Goal: Task Accomplishment & Management: Manage account settings

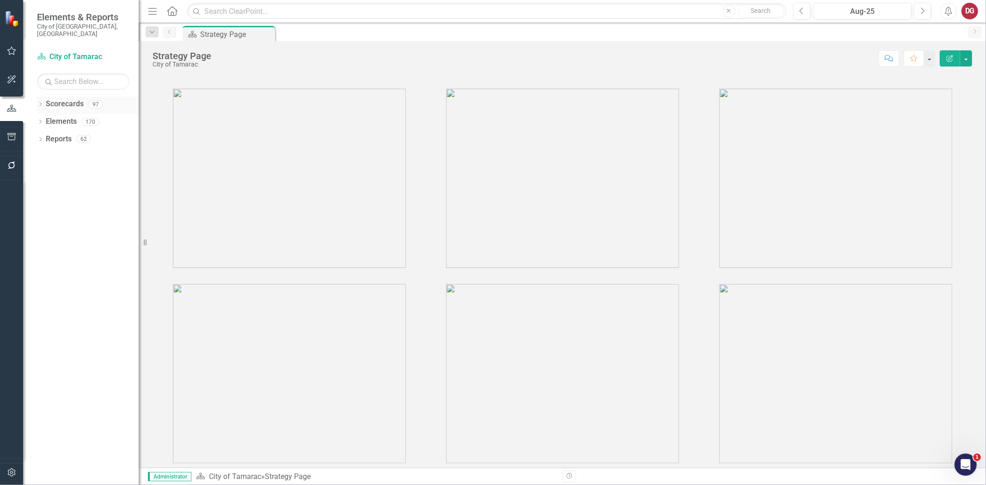
click at [40, 103] on icon "Dropdown" at bounding box center [40, 105] width 6 height 5
click at [45, 119] on icon "Dropdown" at bounding box center [45, 122] width 7 height 6
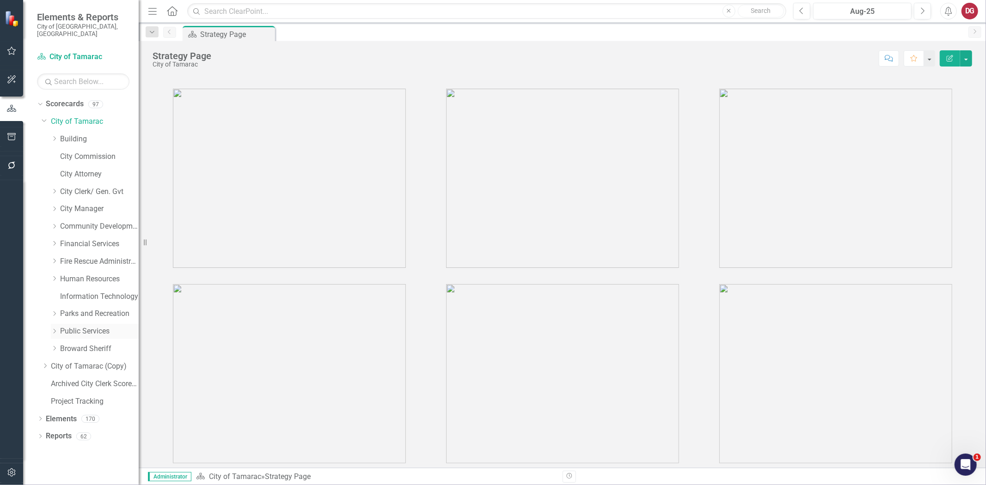
click at [51, 329] on icon "Dropdown" at bounding box center [54, 332] width 7 height 6
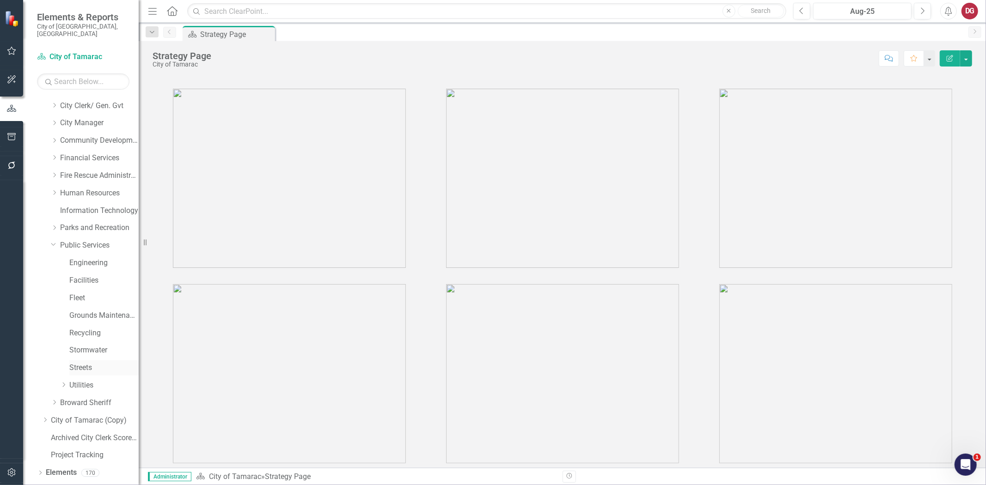
scroll to position [94, 0]
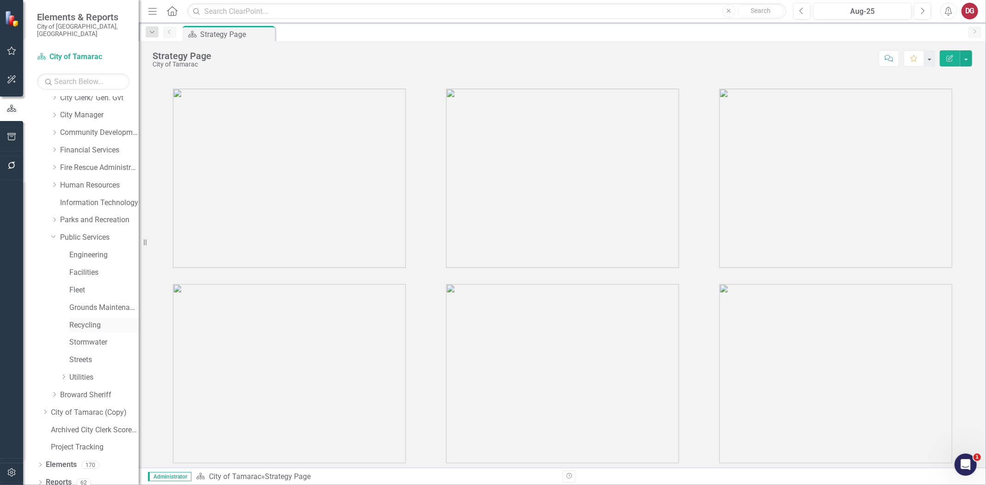
click at [85, 320] on link "Recycling" at bounding box center [103, 325] width 69 height 11
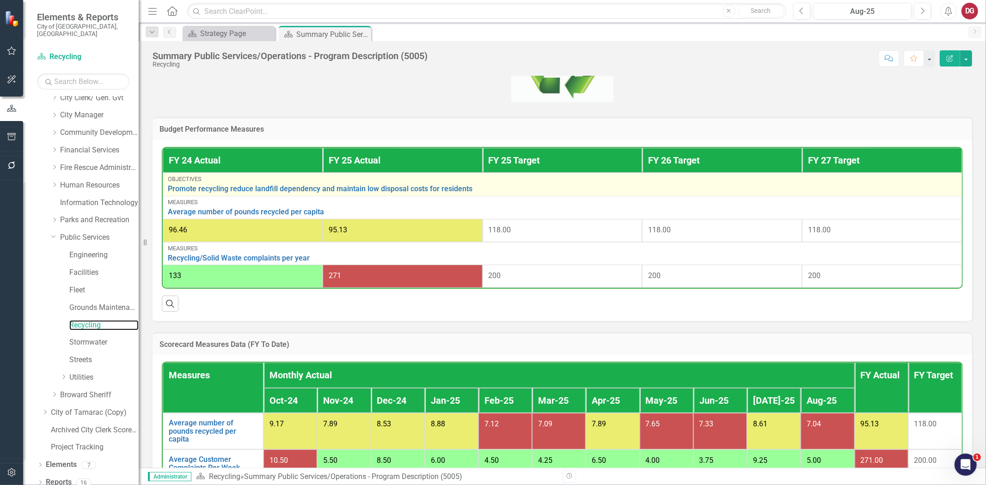
scroll to position [260, 0]
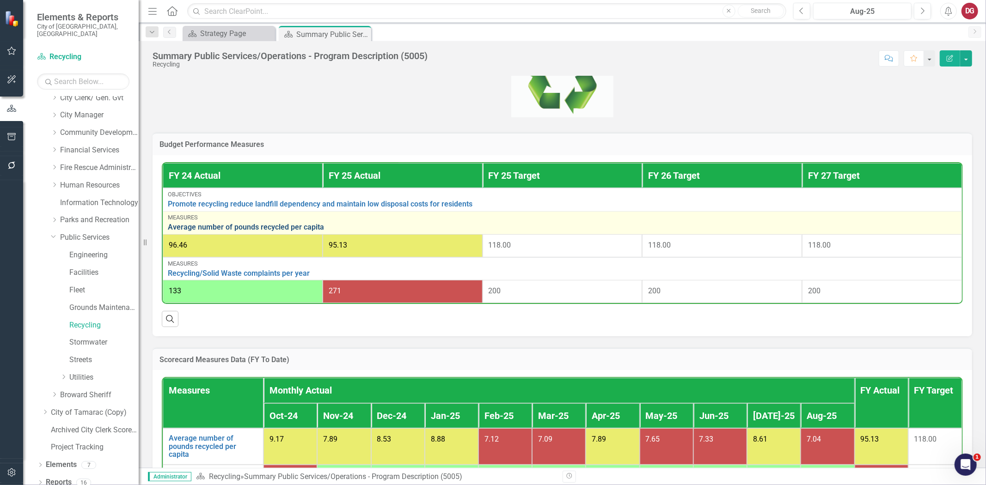
click at [283, 223] on link "Average number of pounds recycled per capita" at bounding box center [562, 227] width 789 height 8
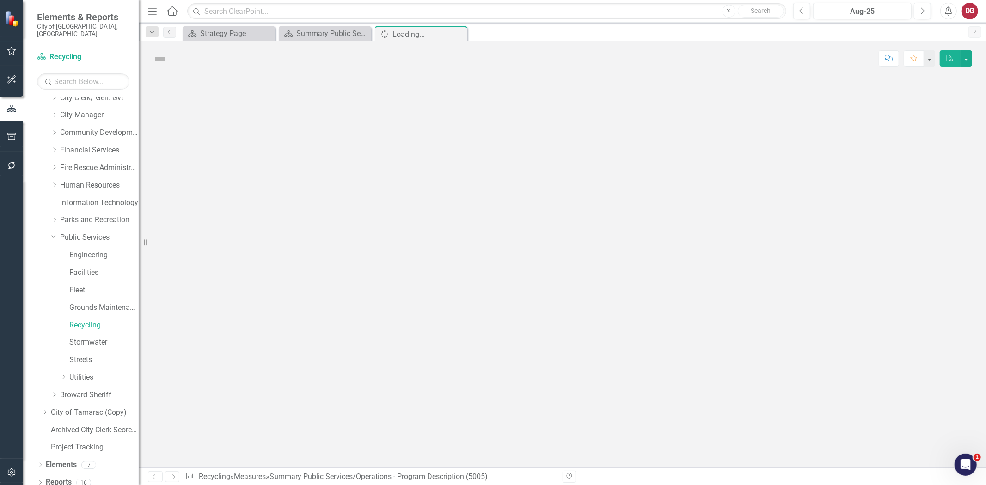
click at [283, 222] on div at bounding box center [562, 272] width 847 height 392
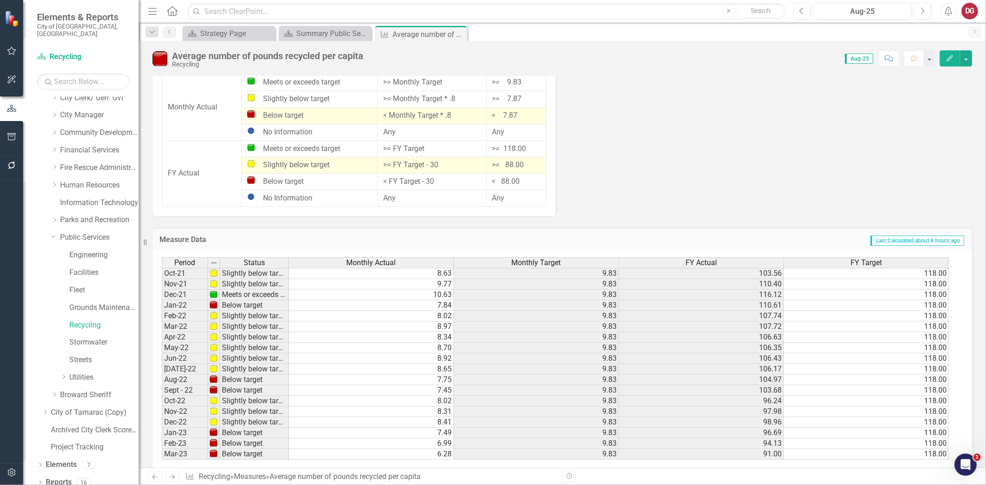
scroll to position [936, 0]
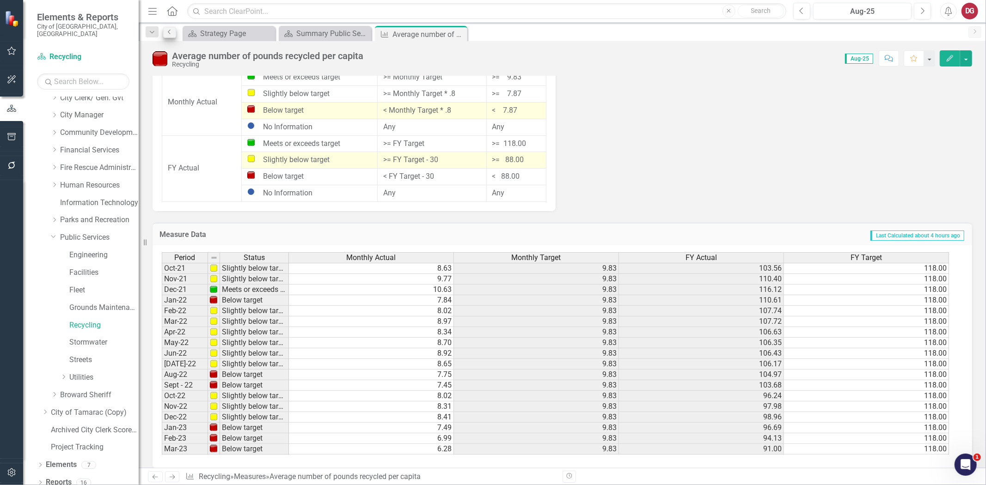
drag, startPoint x: 154, startPoint y: 33, endPoint x: 168, endPoint y: 35, distance: 14.0
click at [168, 35] on div "Dropdown Search Scorecard Strategy Page Close Scorecard Summary Public Services…" at bounding box center [562, 32] width 847 height 18
click at [168, 35] on link "Previous" at bounding box center [169, 32] width 13 height 11
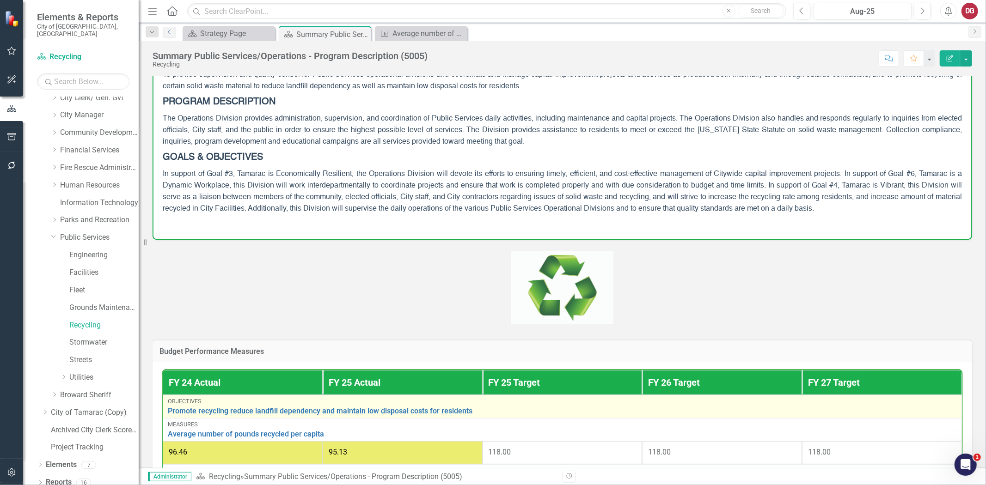
scroll to position [154, 0]
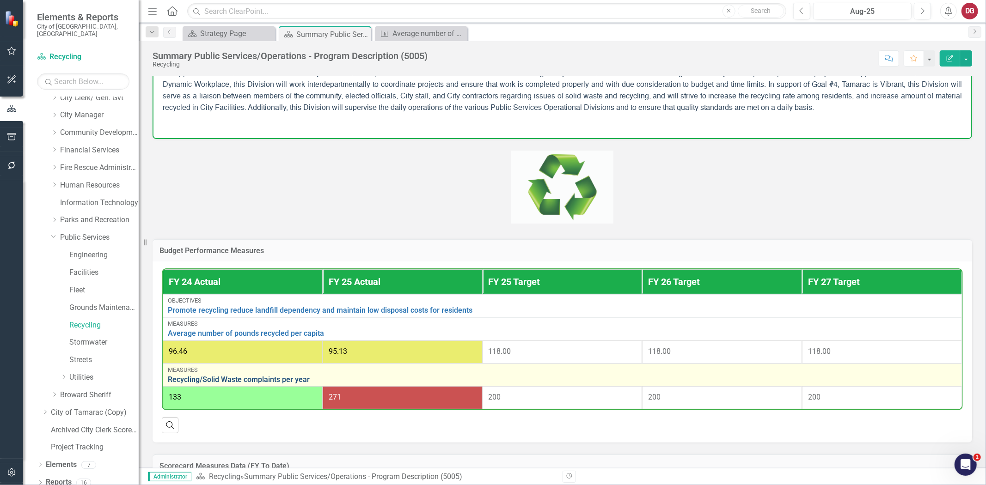
click at [208, 377] on link "Recycling/Solid Waste complaints per year" at bounding box center [562, 380] width 789 height 8
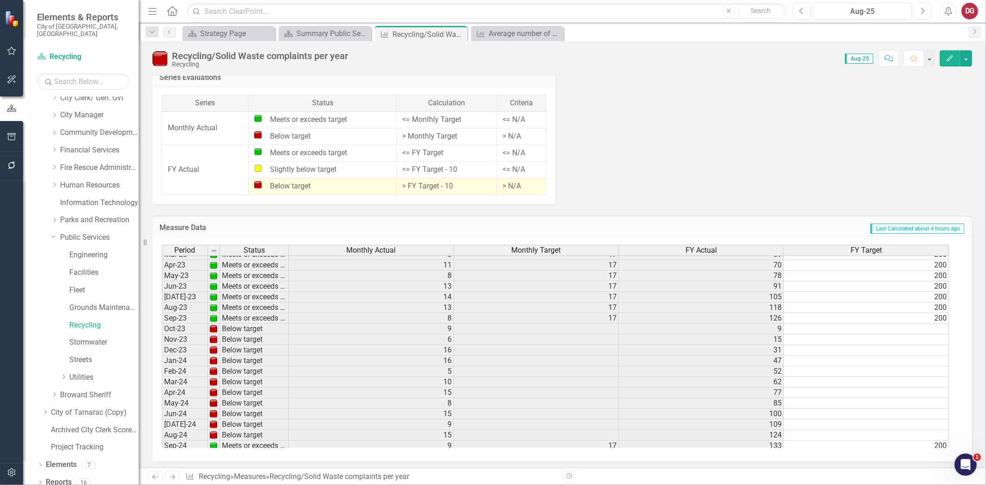
scroll to position [239, 0]
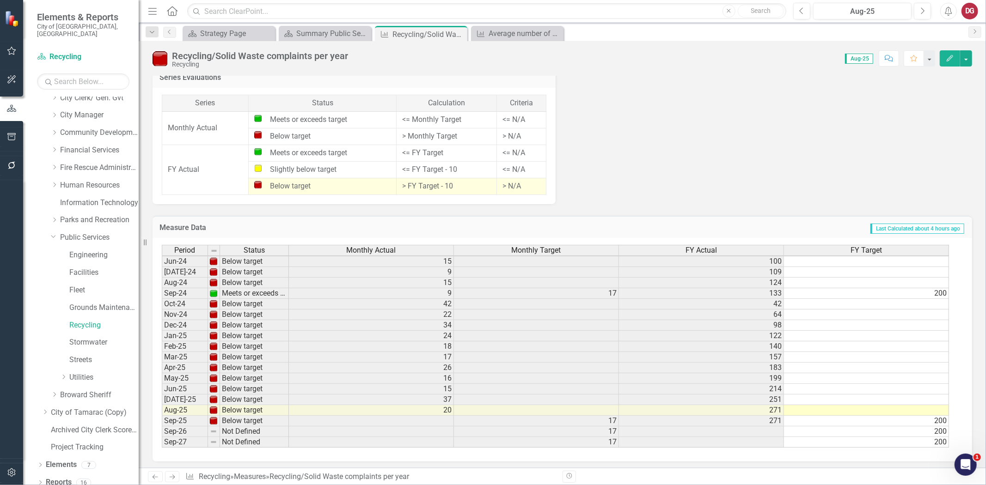
click at [82, 320] on link "Recycling" at bounding box center [103, 325] width 69 height 11
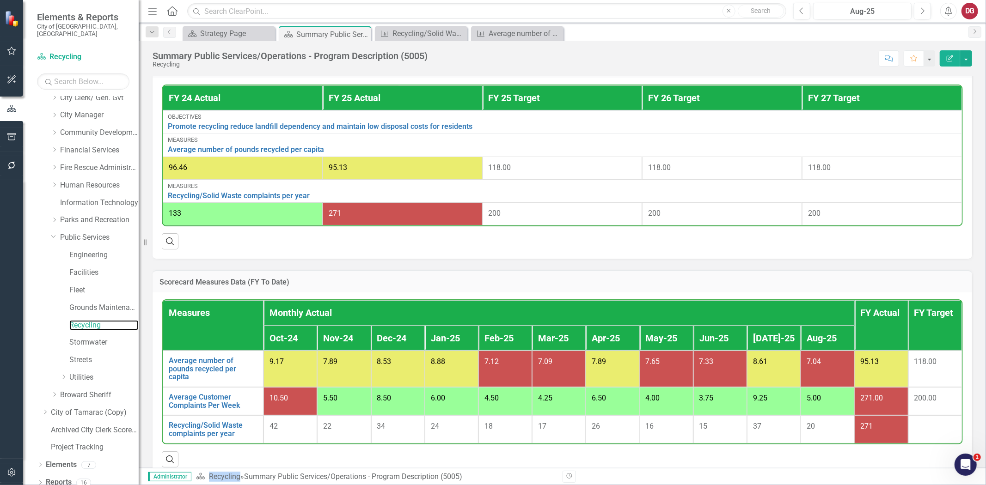
scroll to position [353, 0]
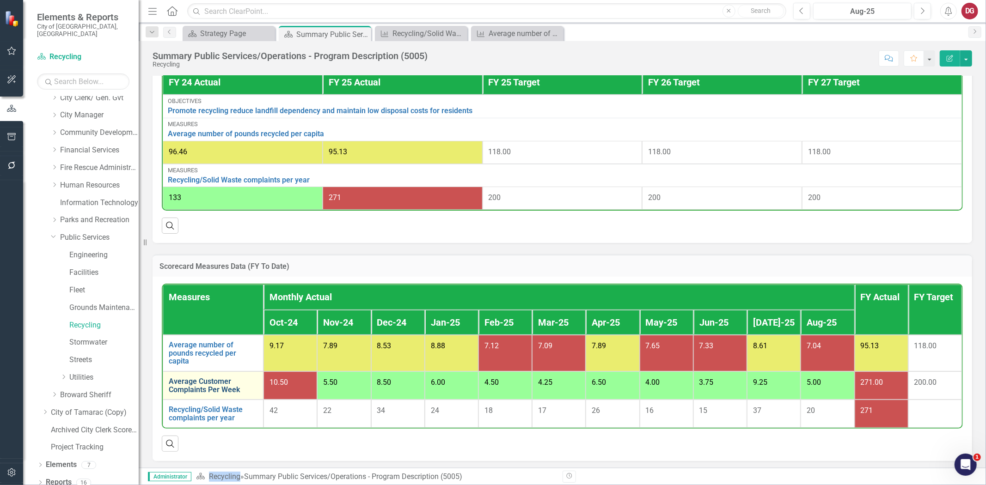
click at [219, 380] on link "Average Customer Complaints Per Week" at bounding box center [213, 385] width 89 height 16
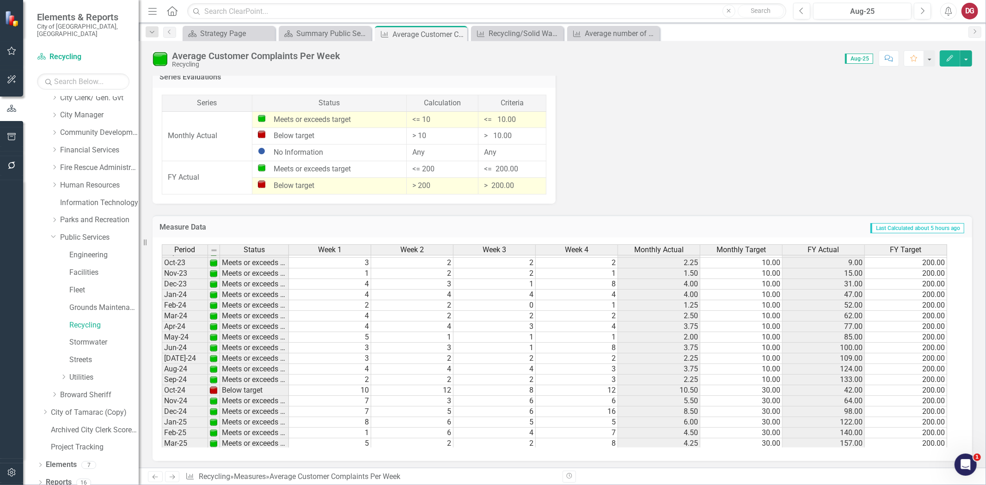
scroll to position [189, 0]
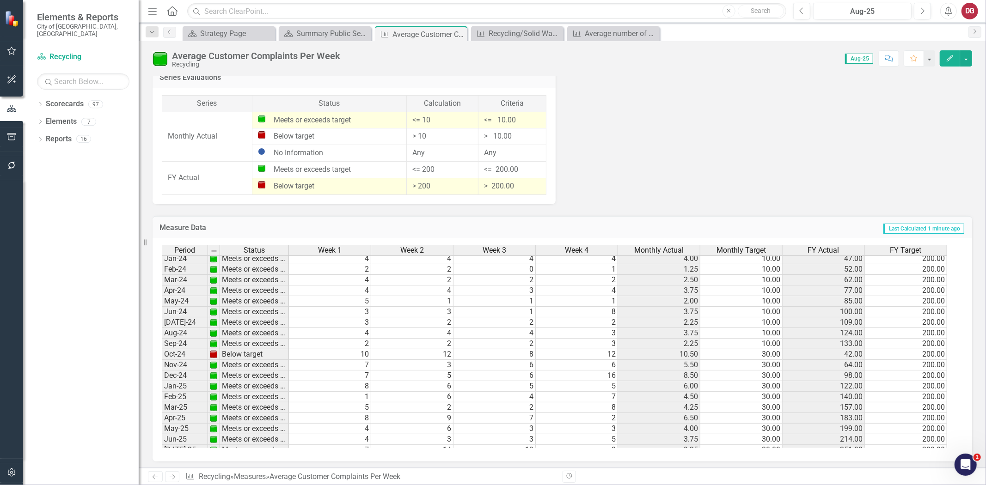
click at [923, 353] on td "200.00" at bounding box center [905, 354] width 82 height 11
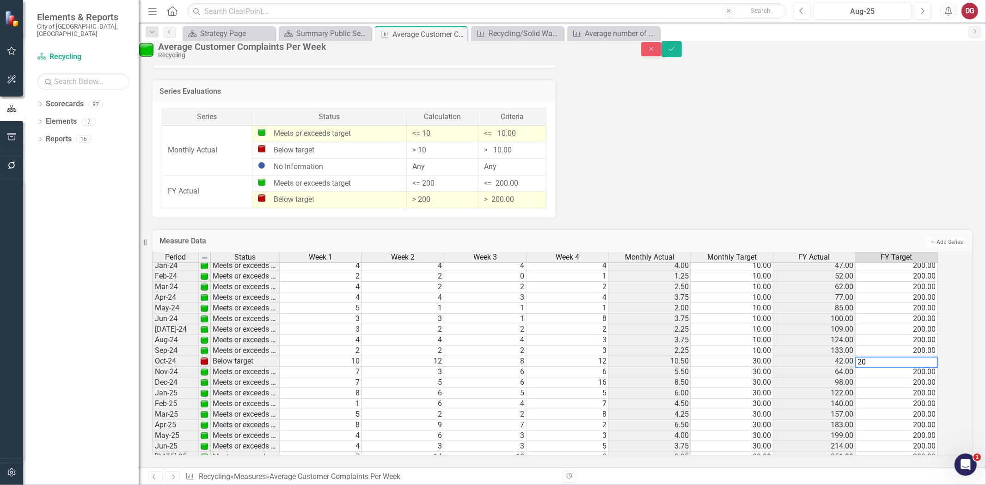
type textarea "2"
type textarea "400"
click at [931, 389] on td "200.00" at bounding box center [896, 393] width 82 height 11
click at [919, 356] on td "400.00" at bounding box center [896, 361] width 82 height 11
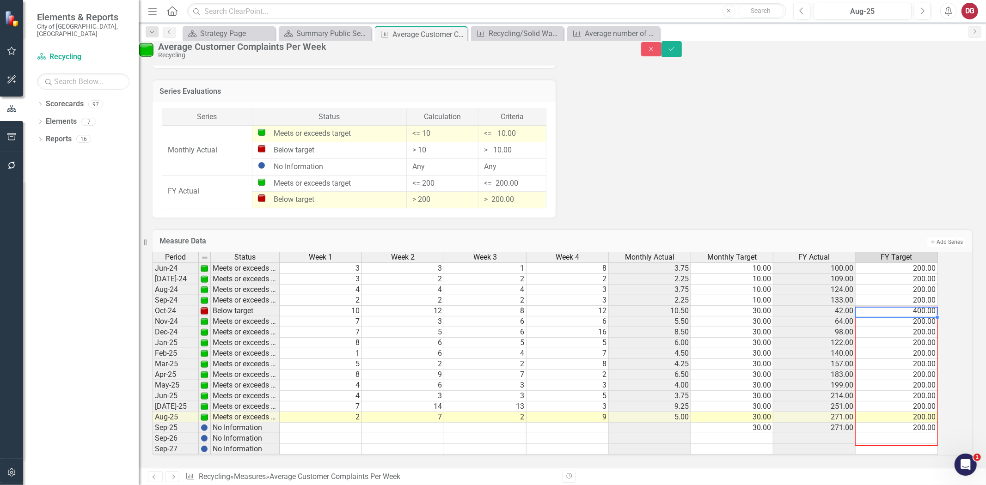
drag, startPoint x: 947, startPoint y: 308, endPoint x: 945, endPoint y: 429, distance: 121.1
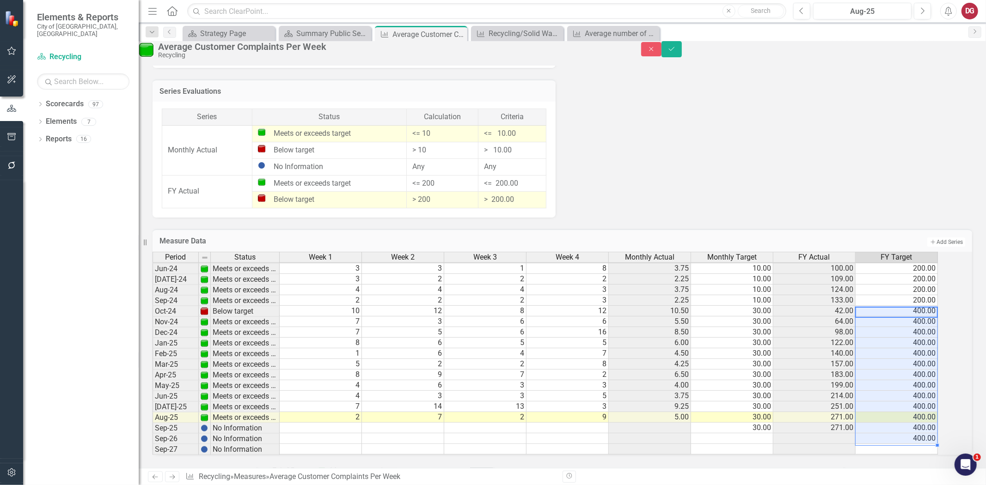
click at [933, 433] on td "400.00" at bounding box center [896, 438] width 82 height 11
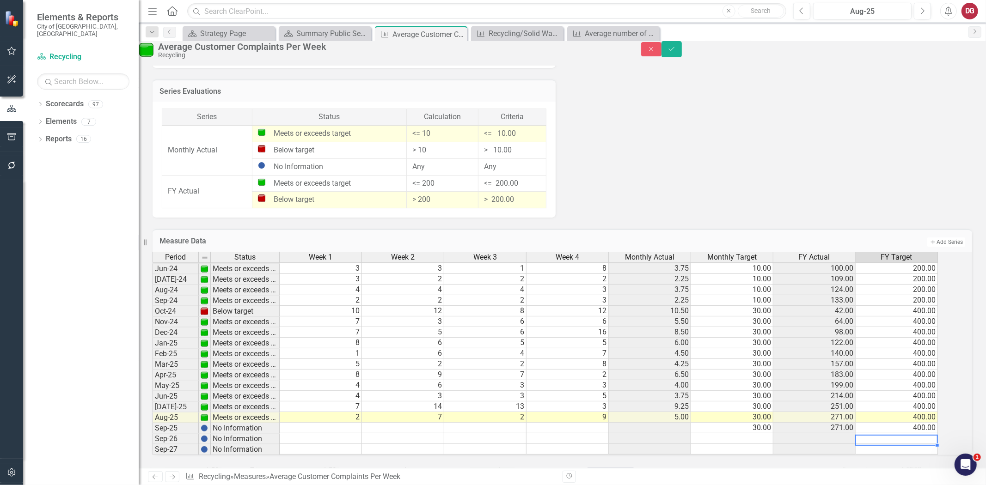
click at [682, 57] on button "Save" at bounding box center [671, 49] width 20 height 16
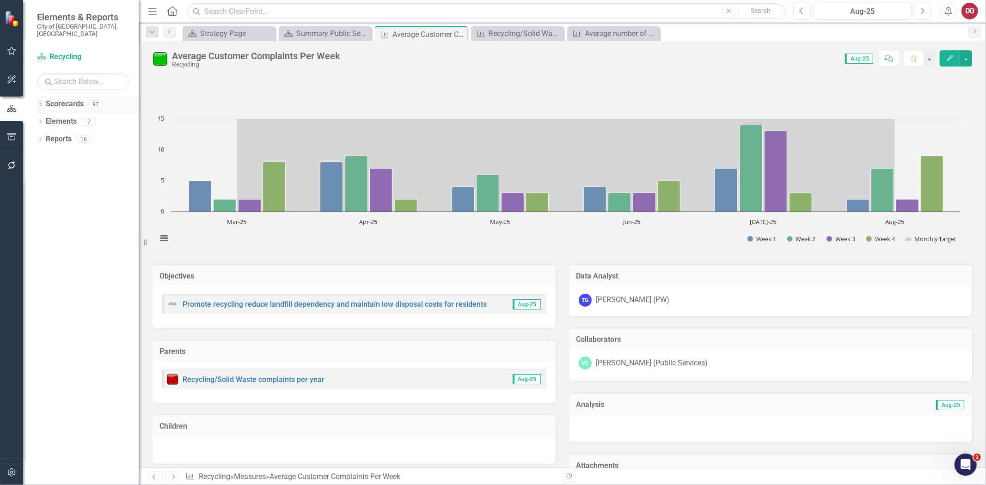
click at [40, 102] on icon at bounding box center [40, 104] width 2 height 4
click at [35, 119] on icon "Dropdown" at bounding box center [31, 122] width 7 height 6
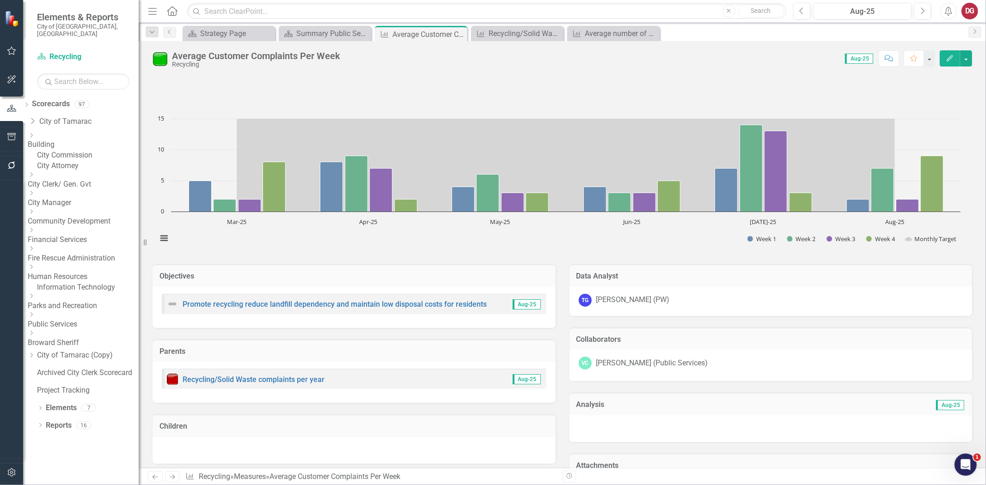
click at [33, 298] on icon at bounding box center [31, 296] width 2 height 5
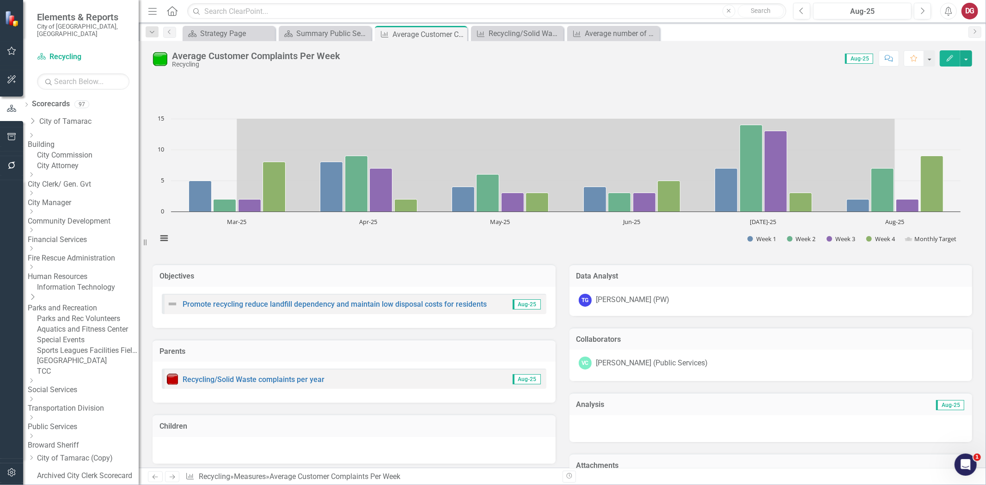
click at [58, 303] on div "Dropdown" at bounding box center [83, 297] width 111 height 11
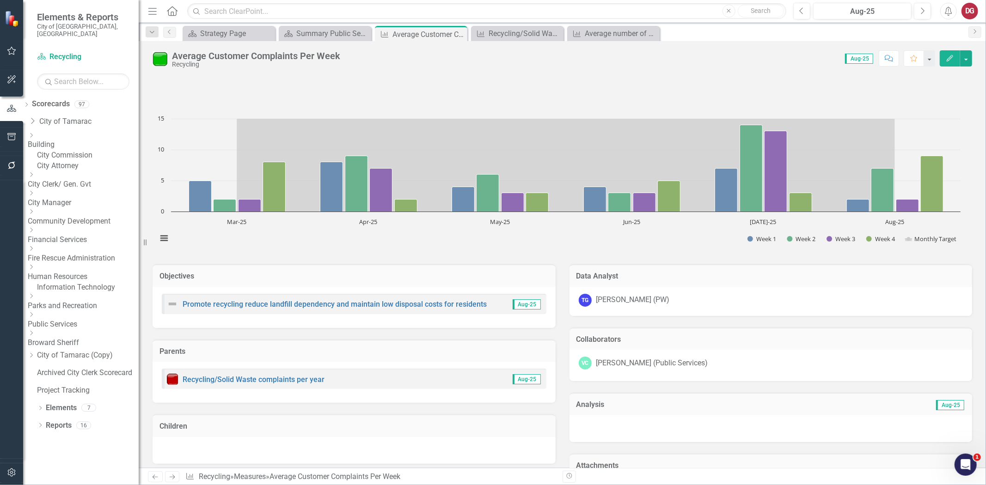
click at [35, 317] on icon "Dropdown" at bounding box center [31, 315] width 7 height 6
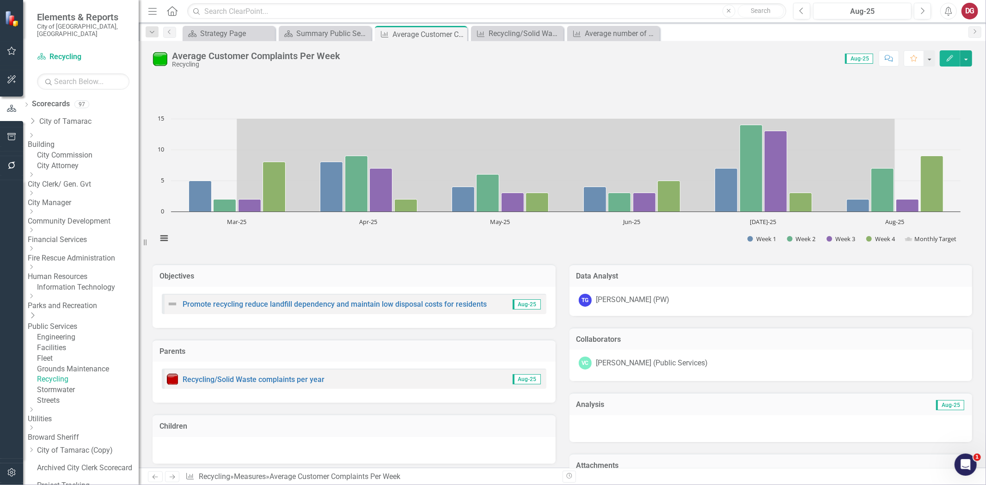
scroll to position [51, 0]
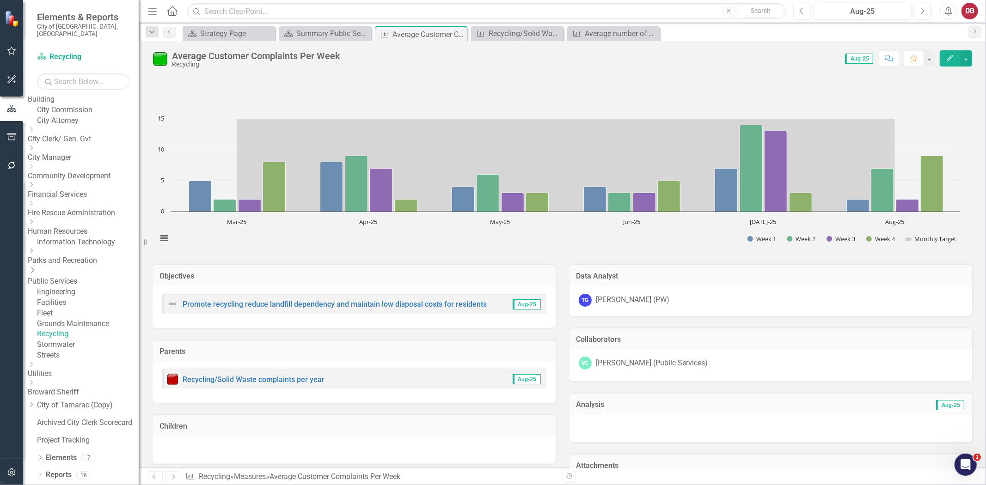
click at [78, 340] on link "Recycling" at bounding box center [88, 334] width 102 height 11
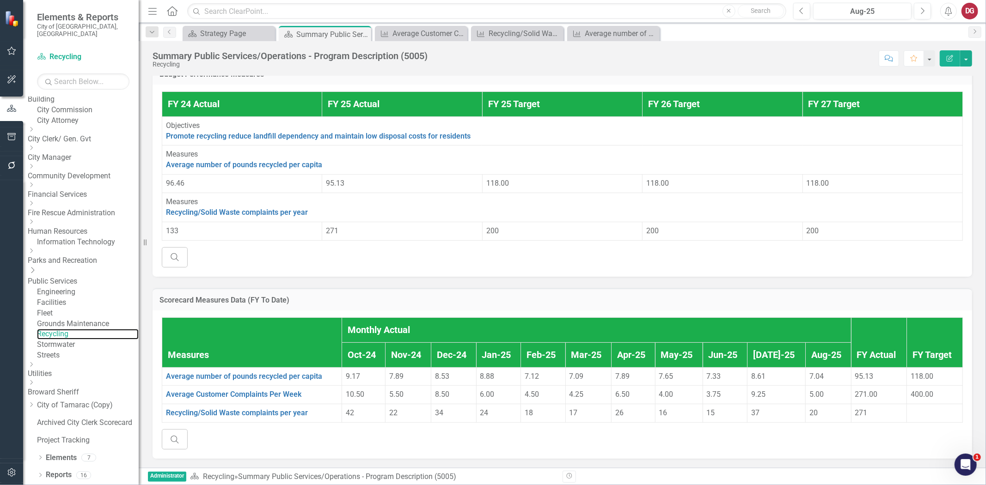
scroll to position [353, 0]
click at [200, 390] on link "Average Customer Complaints Per Week" at bounding box center [233, 394] width 135 height 9
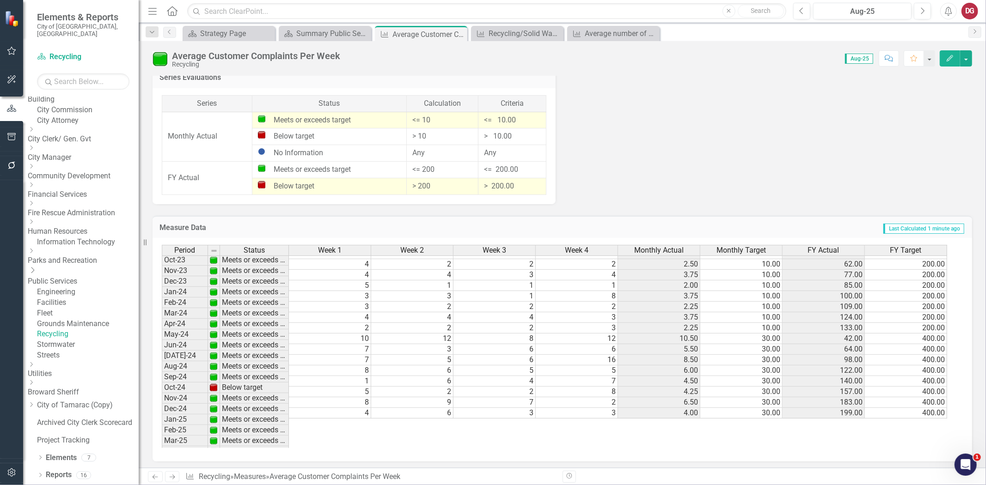
scroll to position [340, 0]
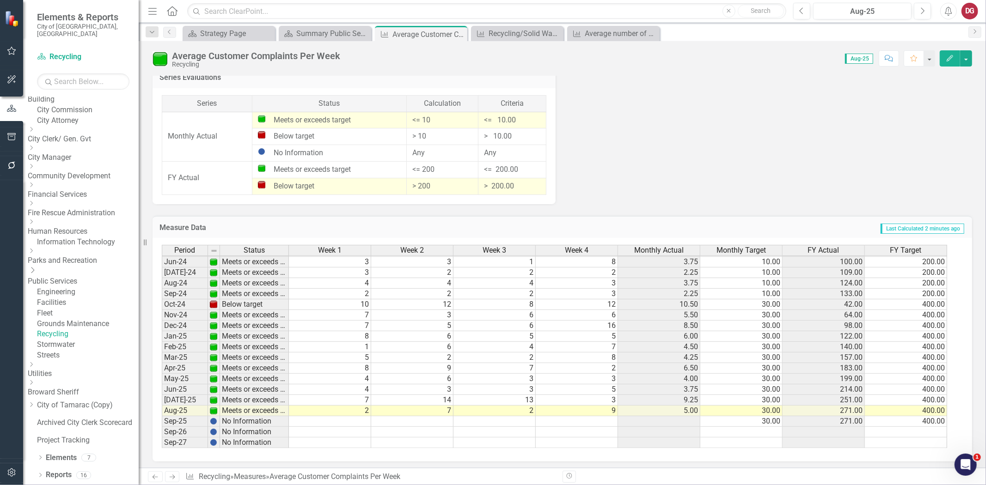
click at [35, 367] on icon "Dropdown" at bounding box center [31, 365] width 7 height 6
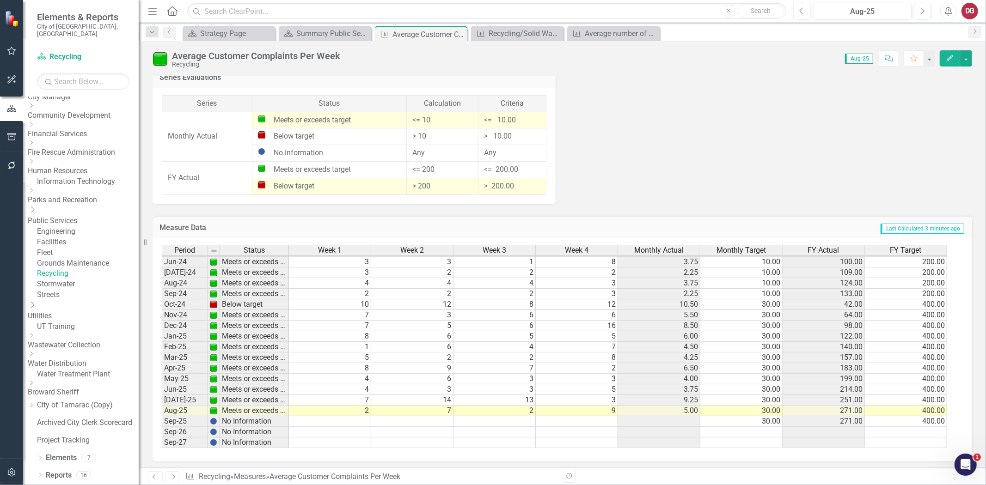
scroll to position [154, 0]
click at [35, 338] on icon "Dropdown" at bounding box center [31, 336] width 7 height 6
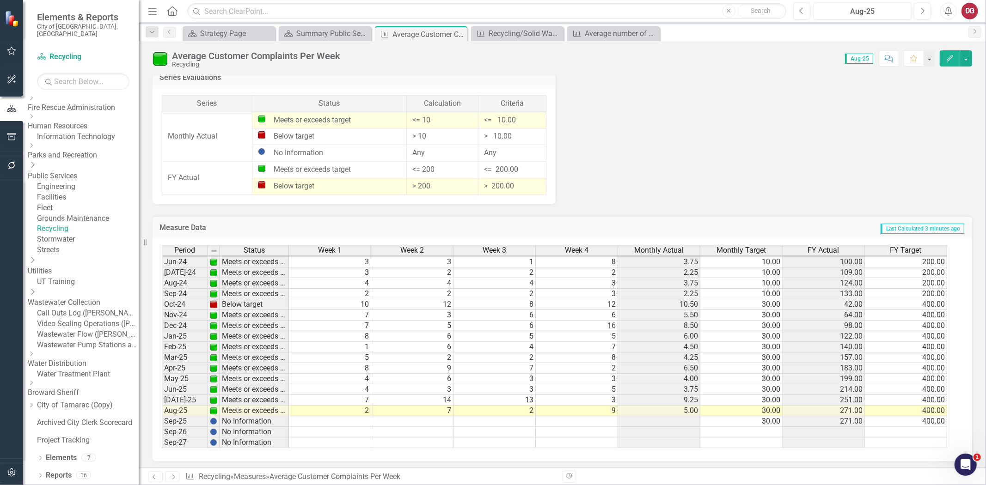
click at [88, 308] on link "Wastewater Collection" at bounding box center [83, 303] width 111 height 11
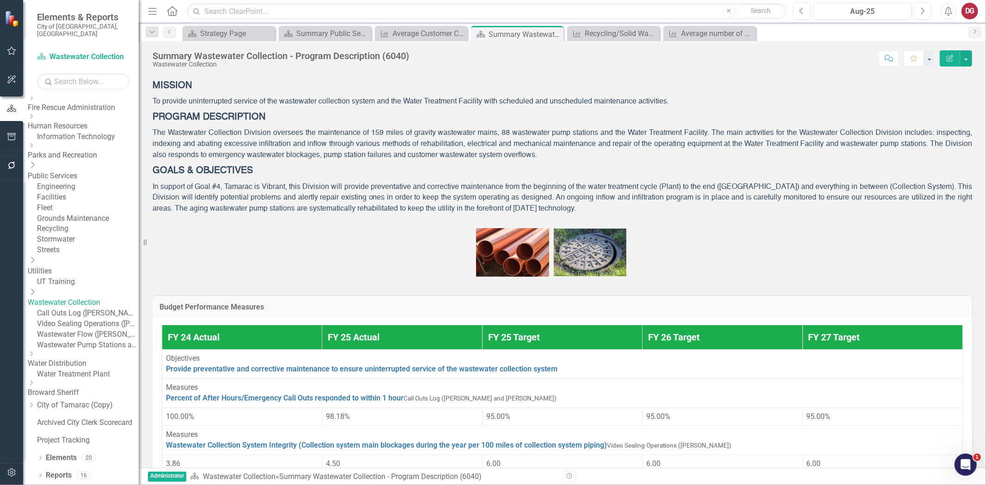
click at [722, 126] on p "PROGRAM DESCRIPTION" at bounding box center [561, 117] width 819 height 17
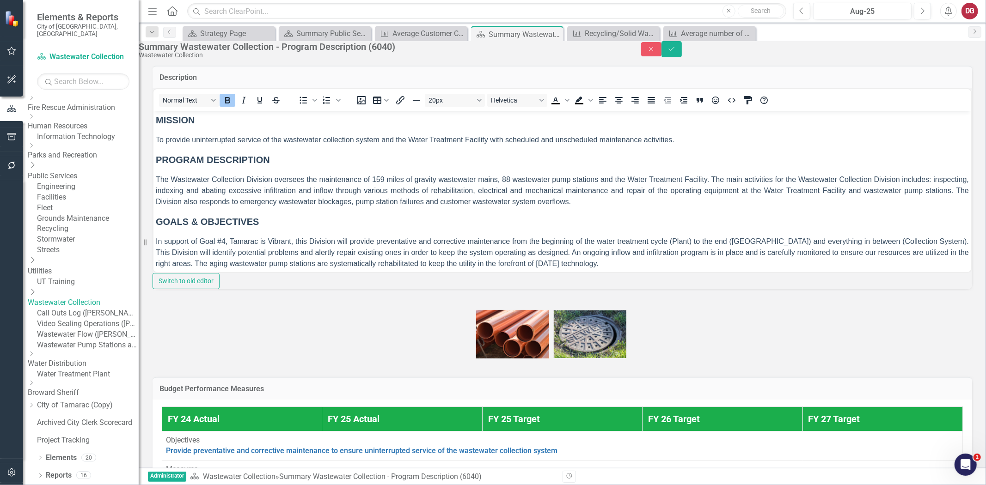
click at [381, 177] on span "The Wastewater Collection Division oversees the maintenance of 159 miles of gra…" at bounding box center [561, 190] width 813 height 30
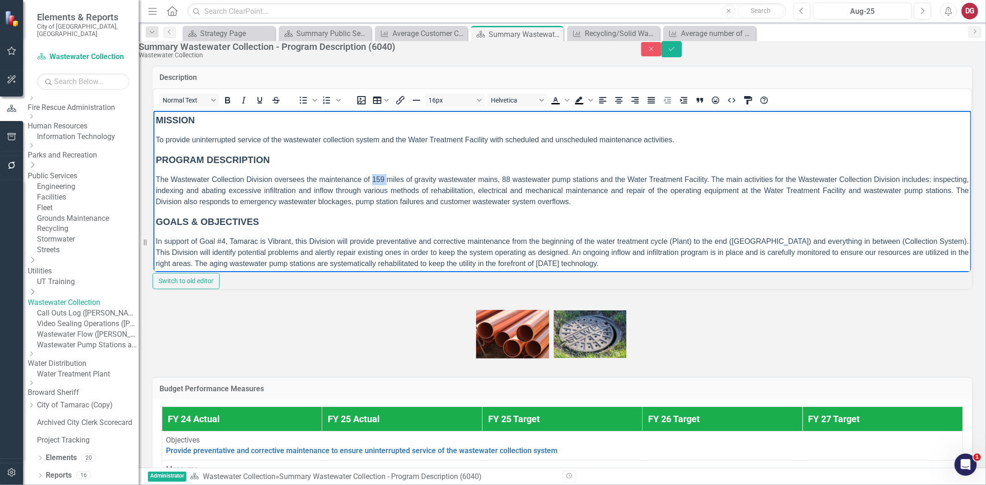
click at [381, 177] on span "The Wastewater Collection Division oversees the maintenance of 159 miles of gra…" at bounding box center [561, 190] width 813 height 30
click at [676, 52] on icon "Save" at bounding box center [671, 49] width 8 height 6
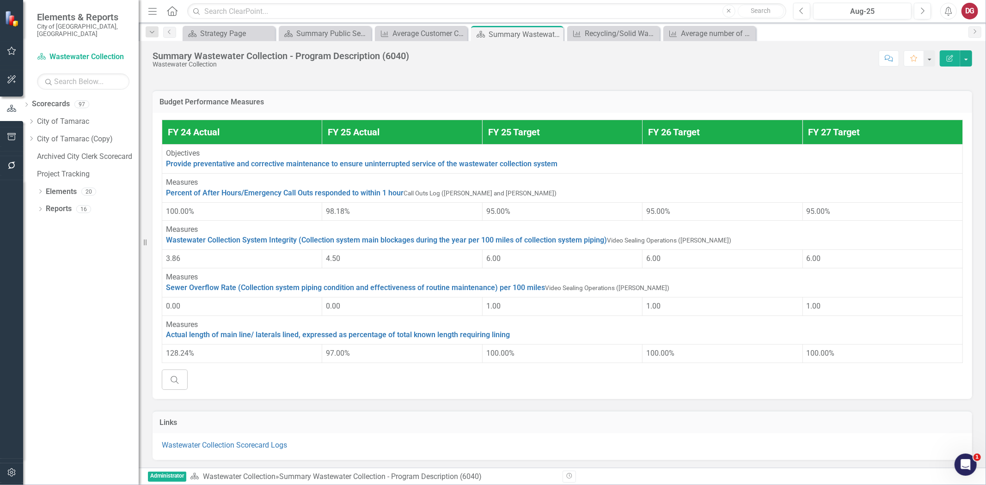
scroll to position [359, 0]
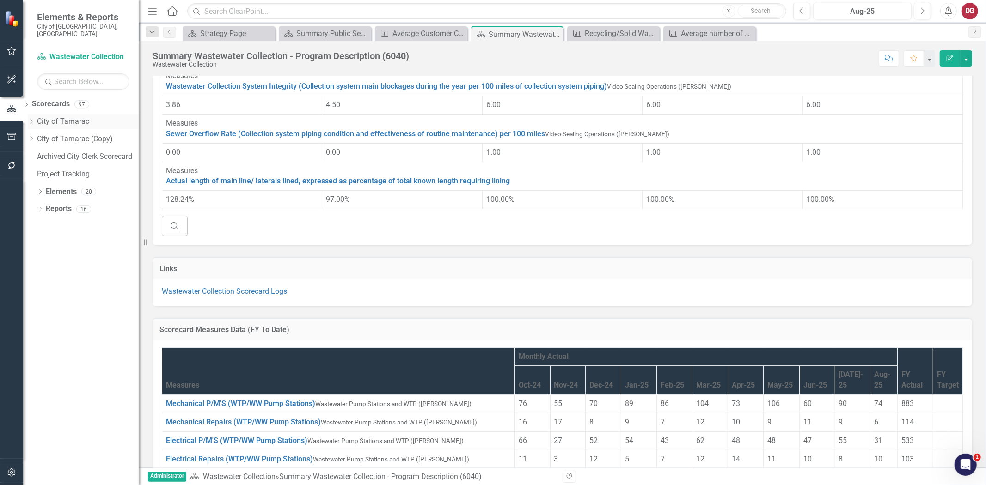
click at [33, 119] on icon at bounding box center [31, 121] width 2 height 5
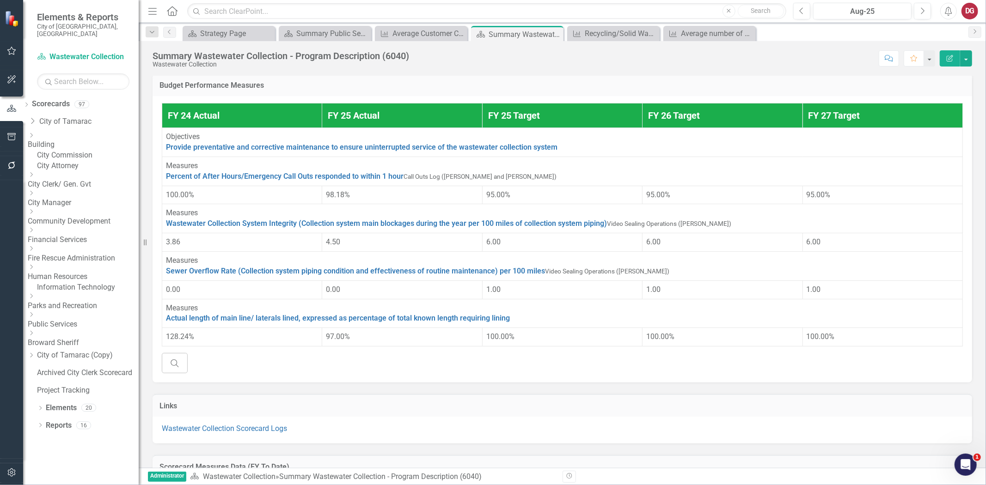
scroll to position [0, 0]
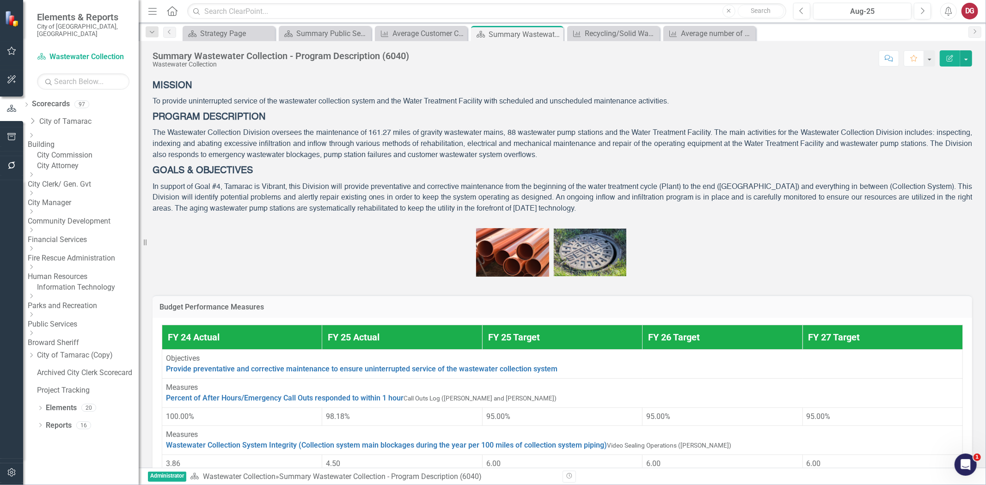
click at [54, 319] on div "Dropdown Public Services" at bounding box center [83, 320] width 111 height 18
click at [35, 317] on icon "Dropdown" at bounding box center [31, 315] width 7 height 6
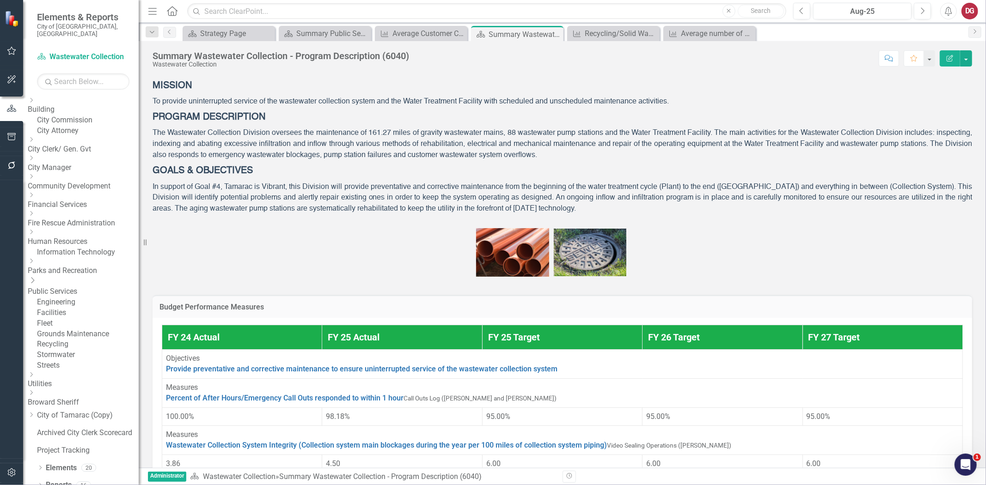
scroll to position [51, 0]
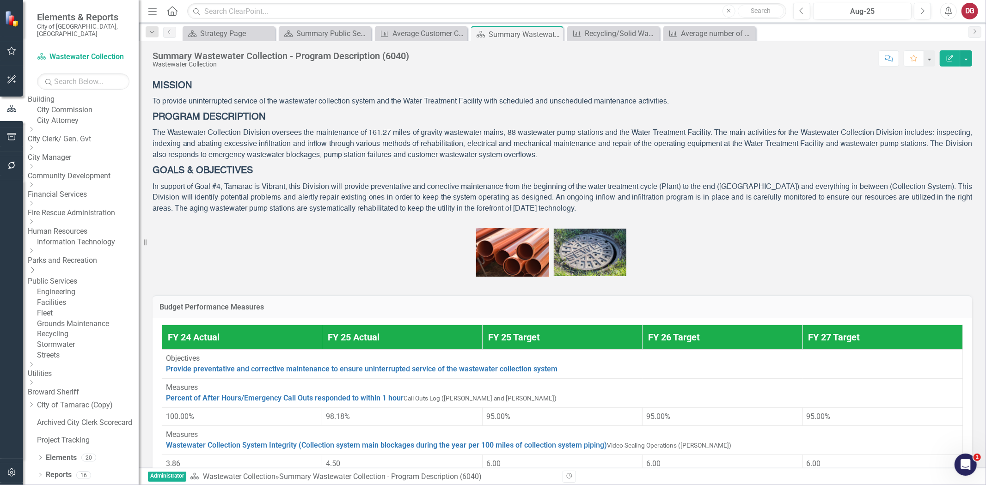
click at [81, 350] on link "Stormwater" at bounding box center [88, 345] width 102 height 11
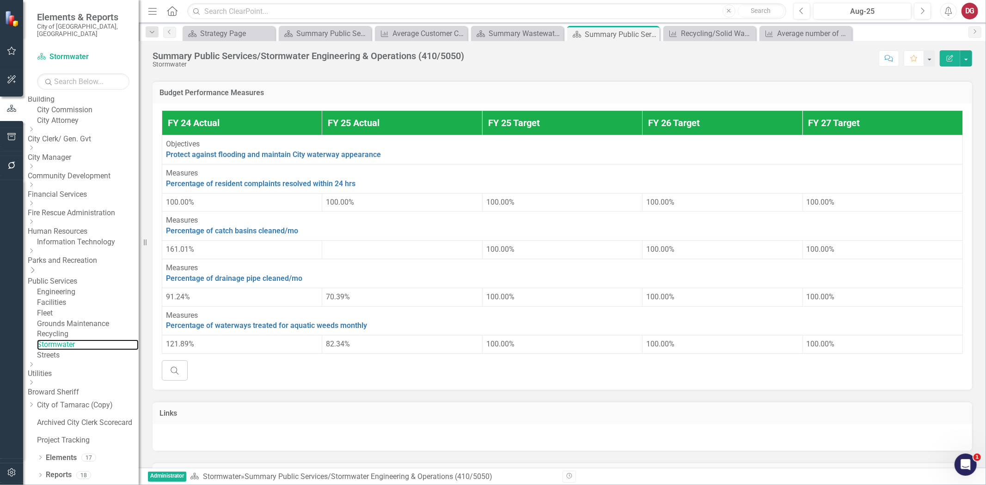
scroll to position [205, 0]
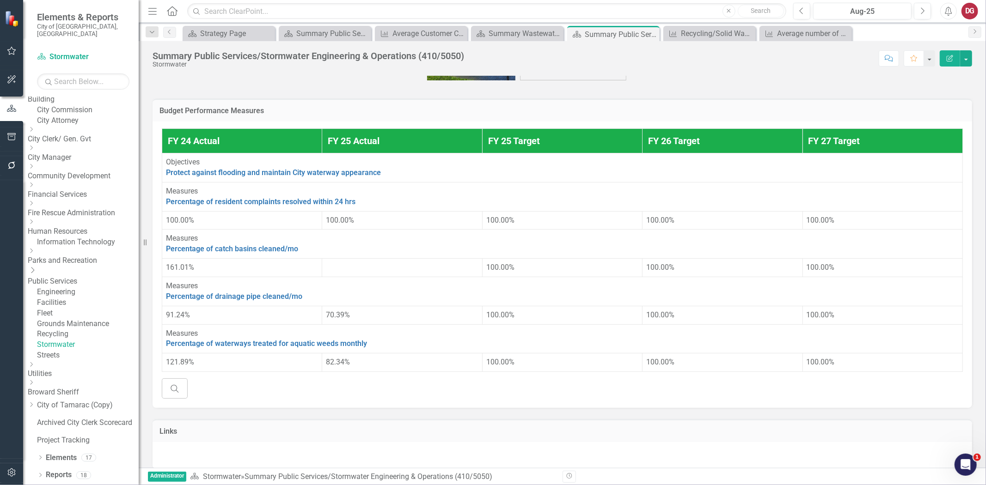
click at [94, 340] on link "Recycling" at bounding box center [88, 334] width 102 height 11
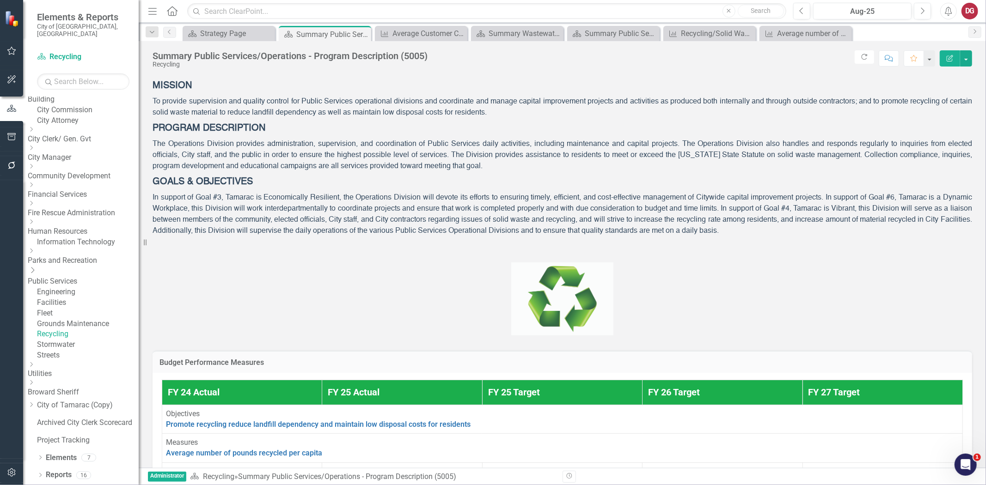
click at [95, 340] on link "Recycling" at bounding box center [88, 334] width 102 height 11
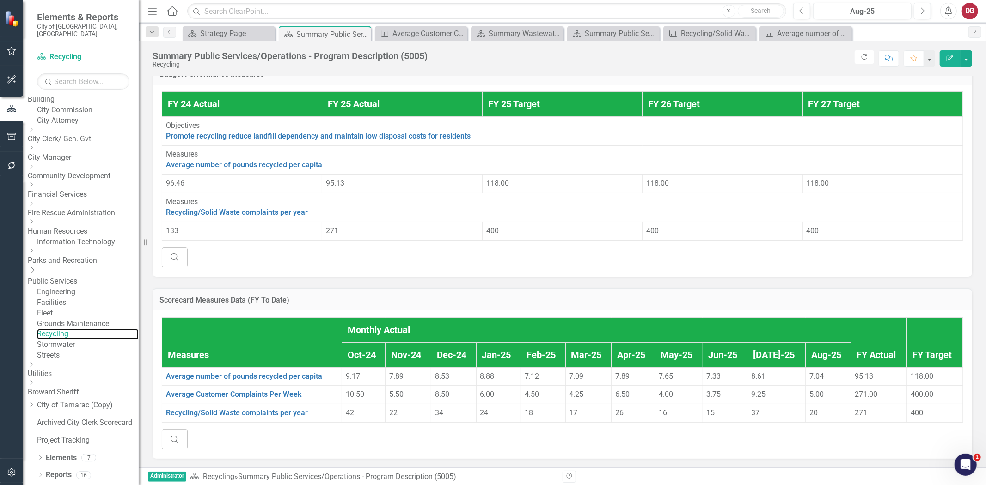
scroll to position [353, 0]
click at [216, 390] on link "Average Customer Complaints Per Week" at bounding box center [233, 394] width 135 height 9
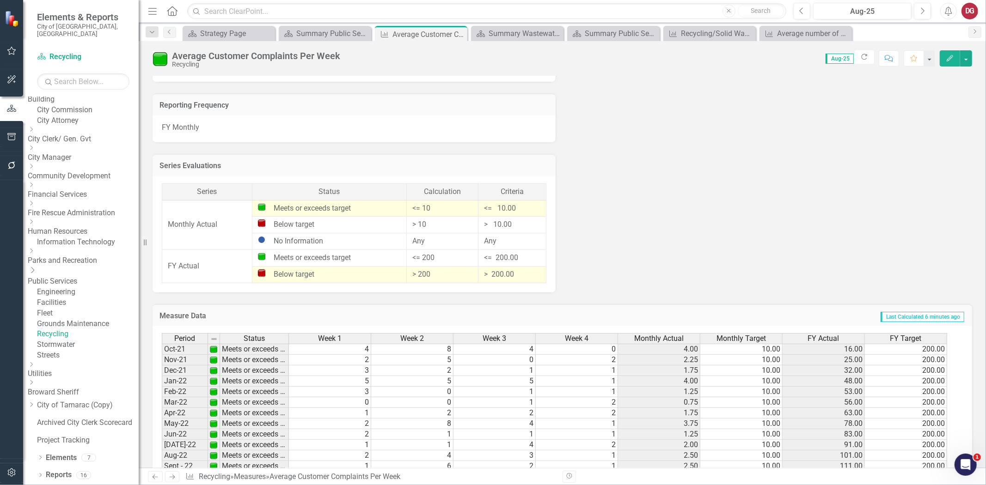
scroll to position [616, 0]
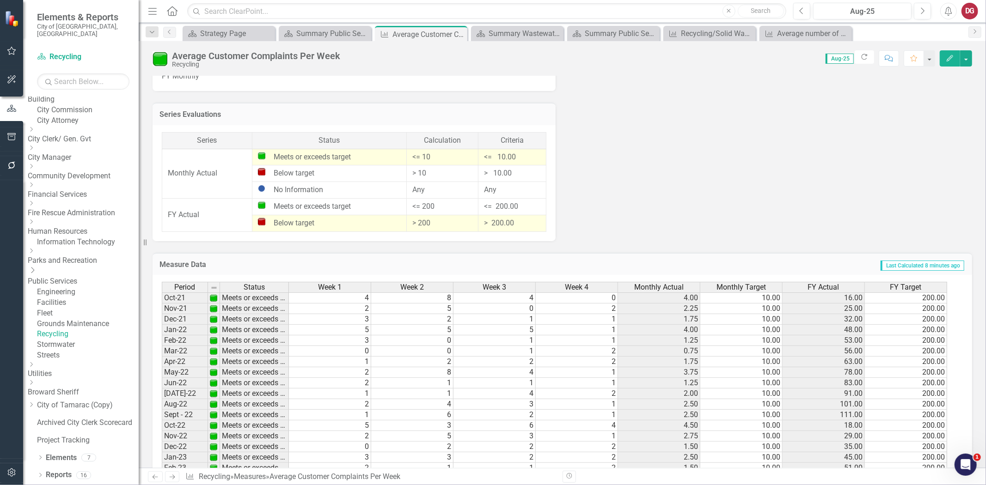
click at [419, 224] on td "> 200" at bounding box center [443, 223] width 72 height 17
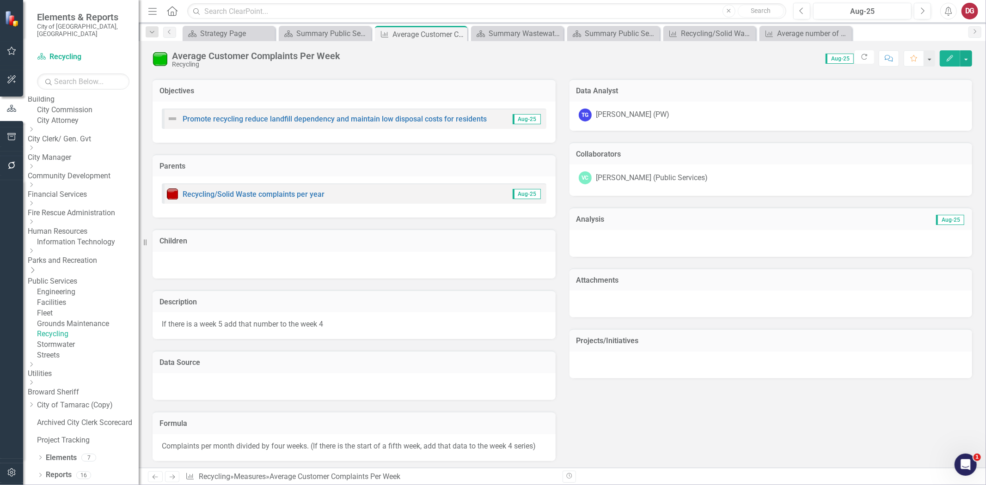
scroll to position [0, 0]
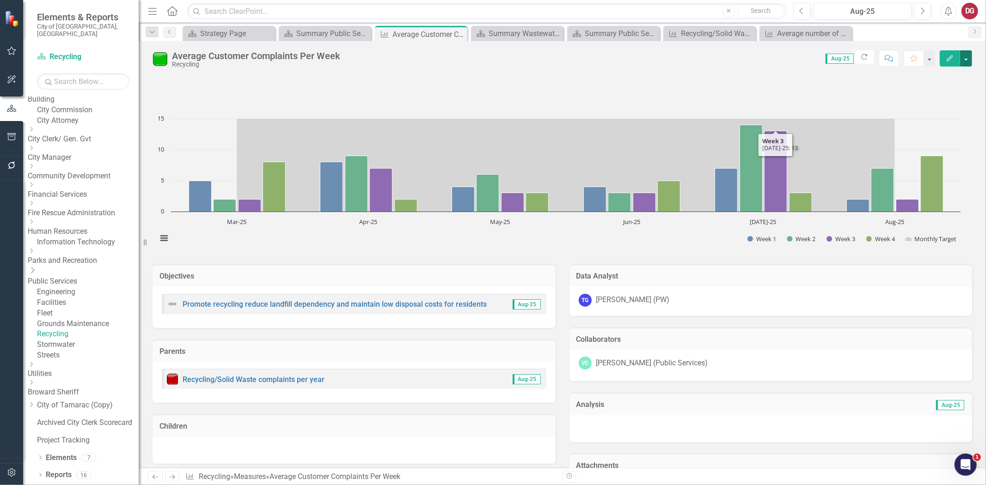
click at [965, 56] on button "button" at bounding box center [966, 58] width 12 height 16
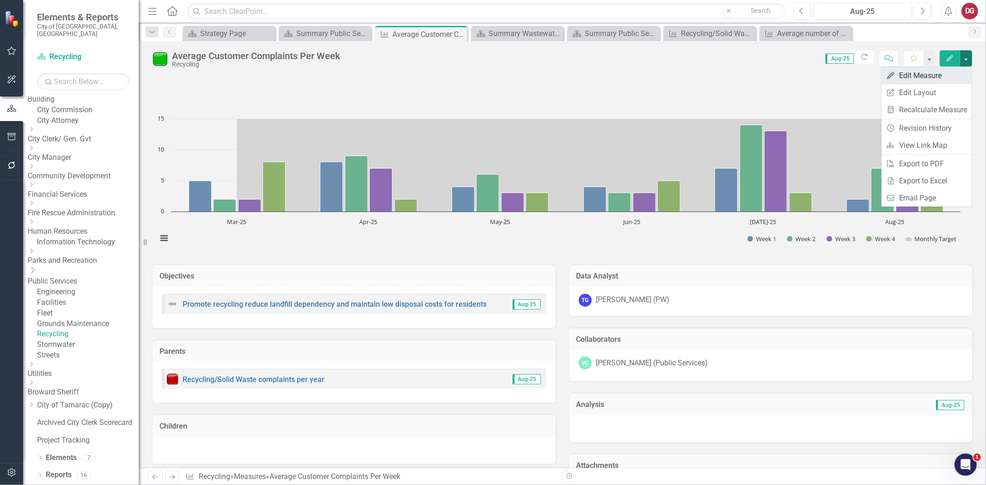
click at [922, 77] on link "Edit Edit Measure" at bounding box center [926, 75] width 90 height 17
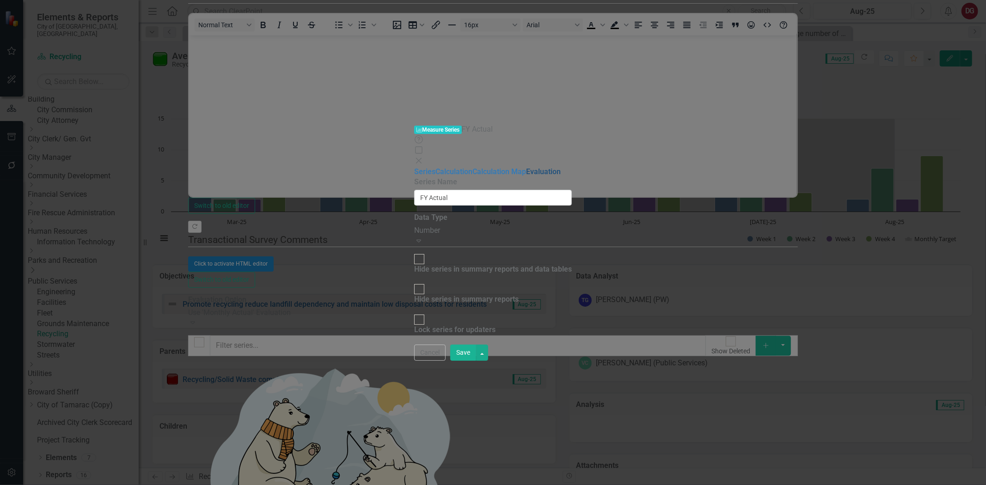
click at [526, 167] on link "Evaluation" at bounding box center [543, 171] width 35 height 9
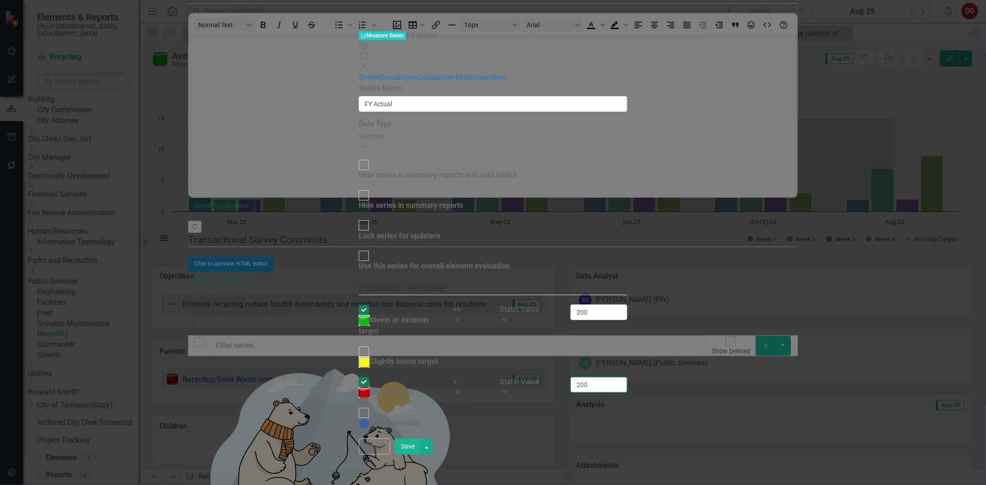
click at [627, 377] on input "200" at bounding box center [598, 385] width 57 height 16
type input "400"
click at [627, 250] on div "Use this series for overall element evaluation Evaluation Template You can defi…" at bounding box center [493, 344] width 268 height 188
click at [627, 304] on input "200" at bounding box center [598, 312] width 57 height 16
type input "400"
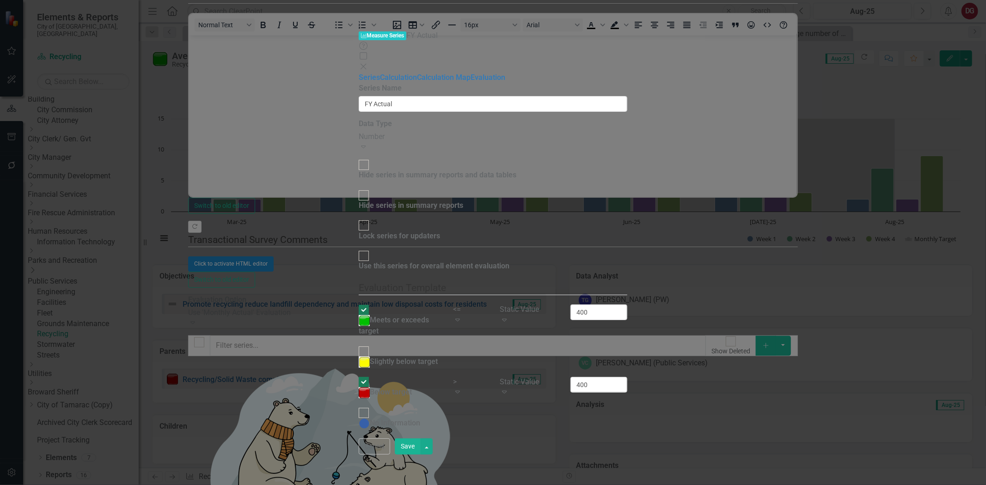
click at [420, 455] on button "Save" at bounding box center [408, 446] width 26 height 16
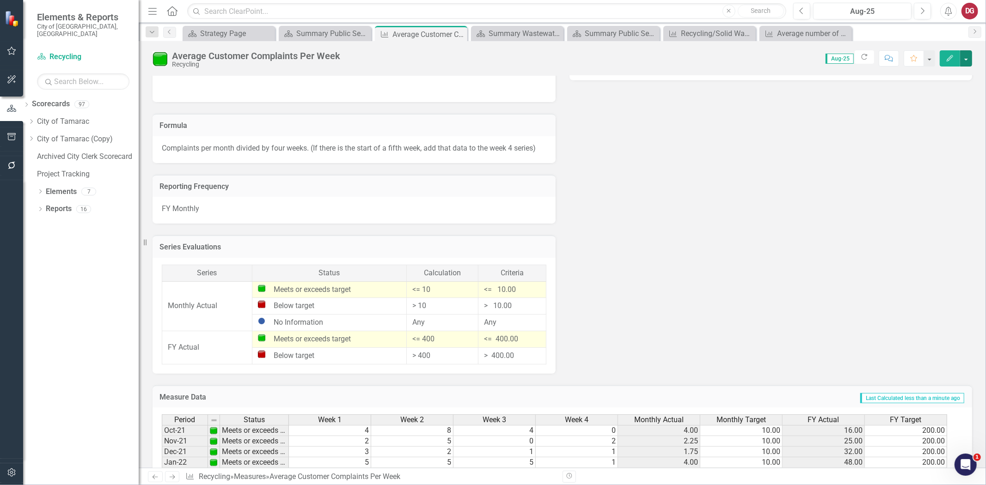
scroll to position [448, 0]
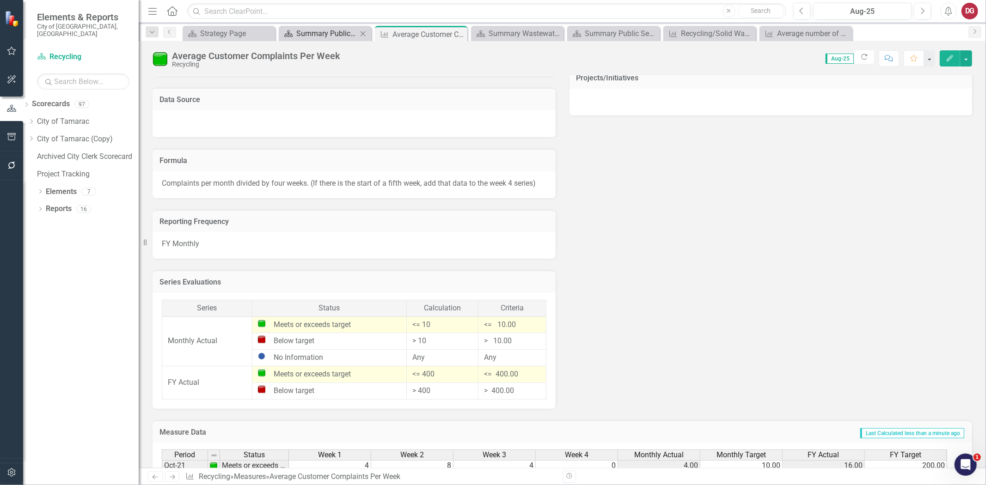
click at [349, 35] on div "Summary Public Services/Operations - Program Description (5005)" at bounding box center [326, 34] width 61 height 12
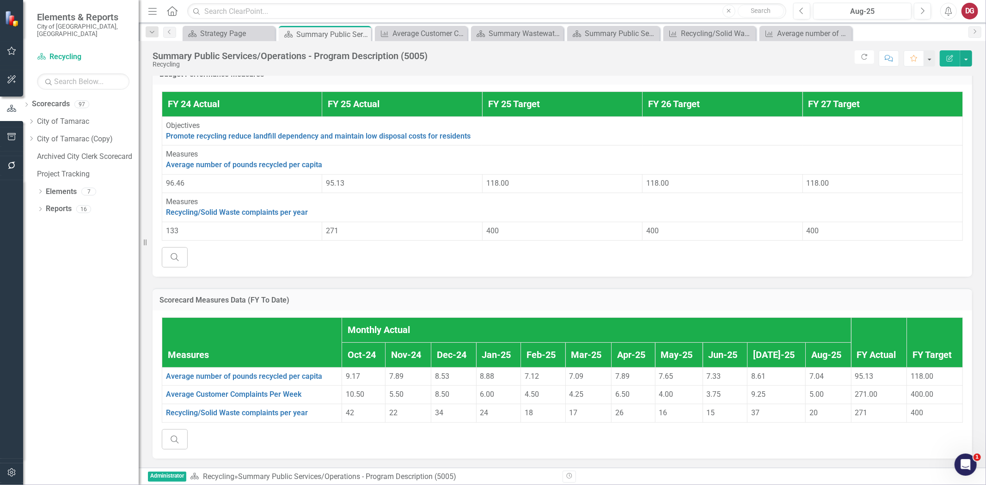
scroll to position [308, 0]
click at [232, 31] on div "Strategy Page" at bounding box center [230, 34] width 61 height 12
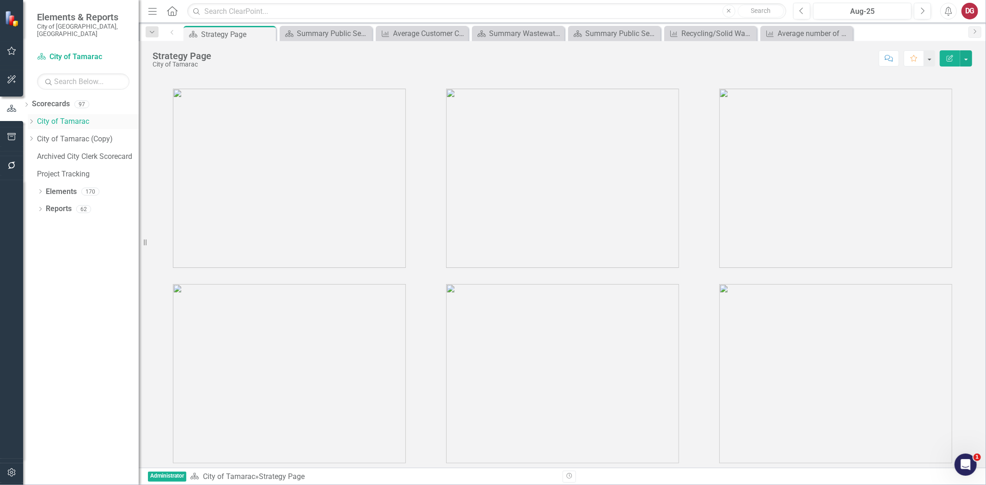
click at [35, 119] on icon "Dropdown" at bounding box center [31, 122] width 7 height 6
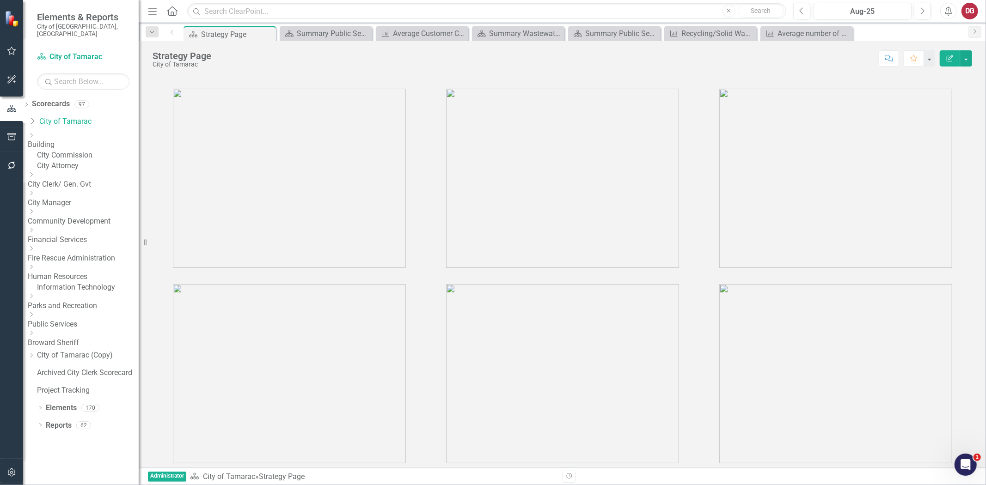
click at [35, 317] on icon "Dropdown" at bounding box center [31, 315] width 7 height 6
click at [91, 396] on link "Stormwater" at bounding box center [88, 390] width 102 height 11
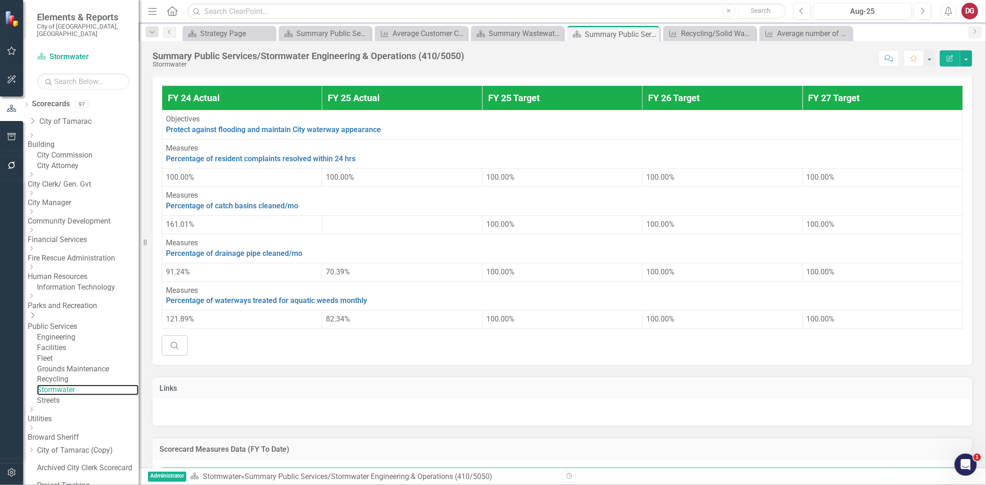
scroll to position [256, 0]
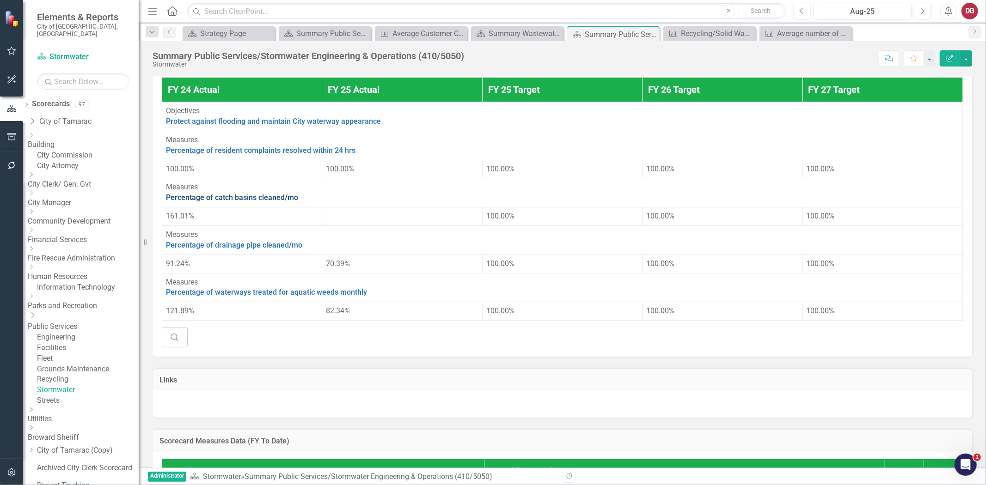
click at [232, 202] on link "Percentage of catch basins cleaned/mo" at bounding box center [232, 197] width 132 height 9
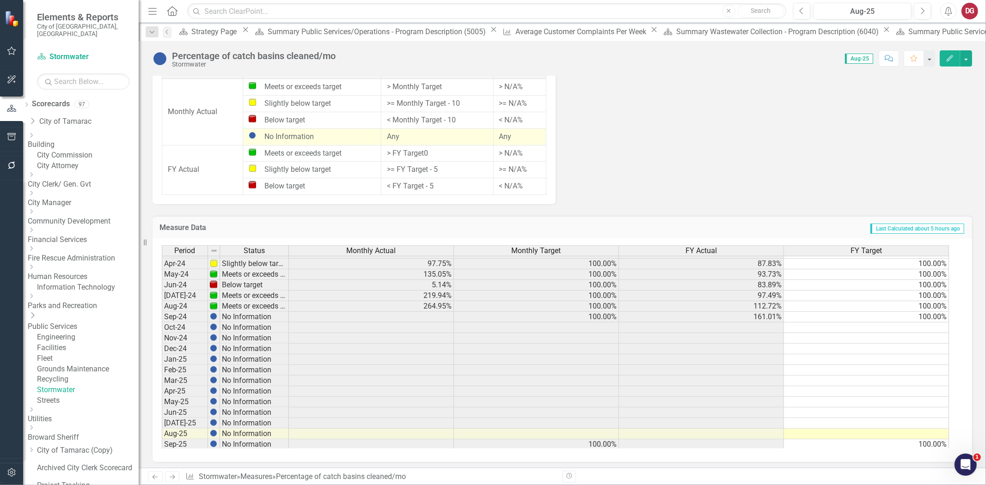
scroll to position [342, 0]
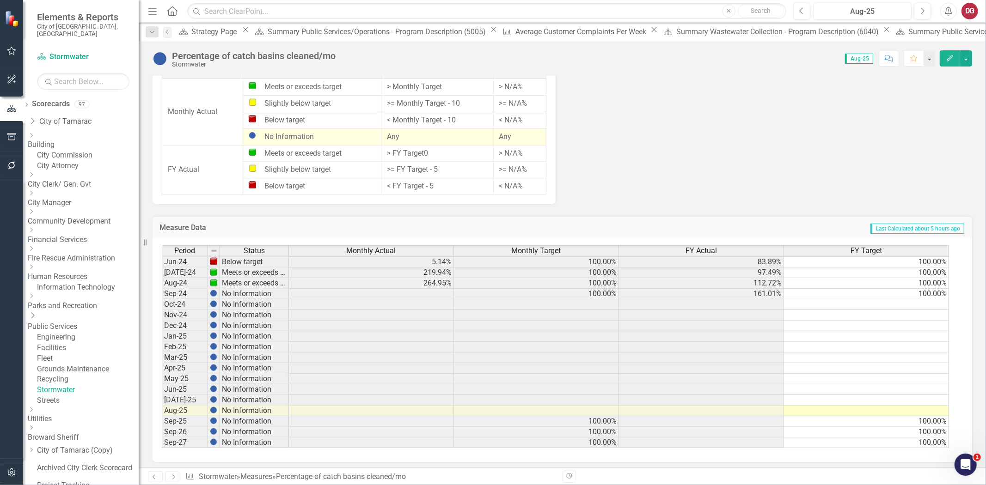
click at [85, 396] on link "Stormwater" at bounding box center [88, 390] width 102 height 11
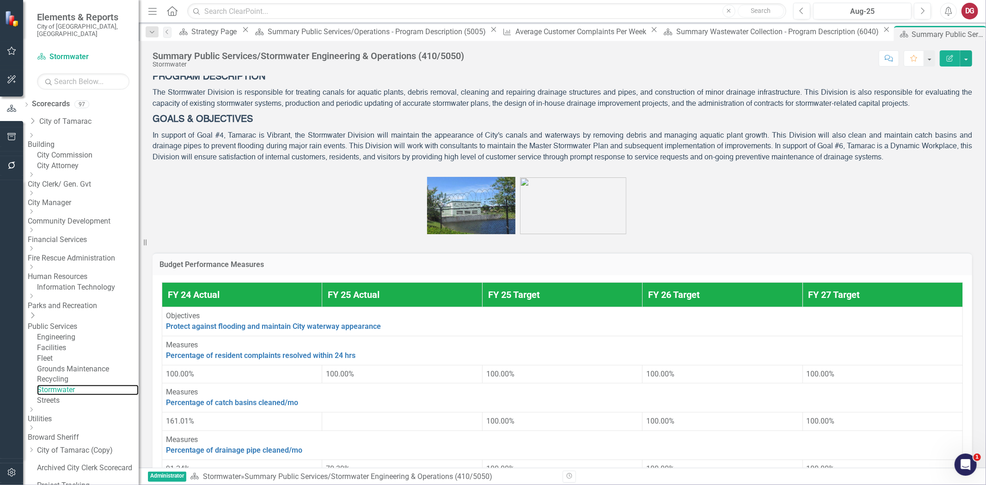
scroll to position [256, 0]
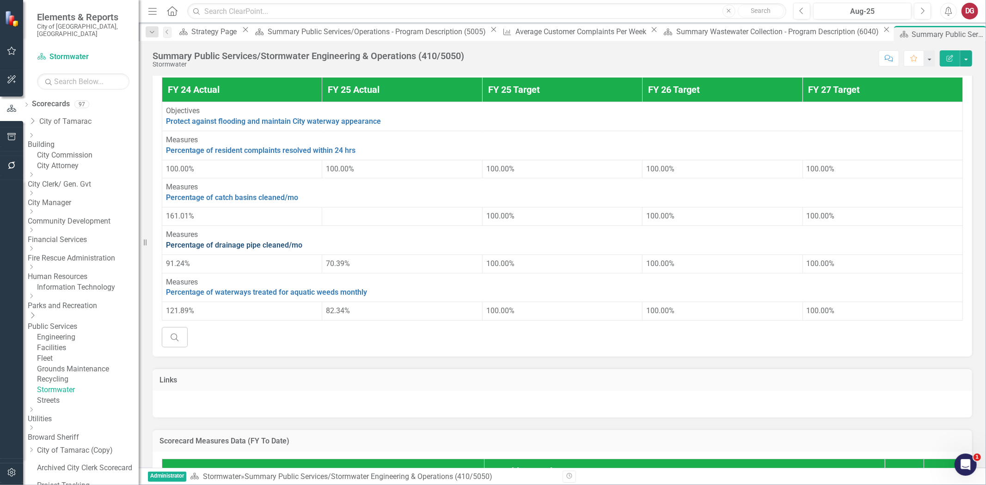
click at [231, 250] on link "Percentage of drainage pipe cleaned/mo" at bounding box center [234, 245] width 136 height 9
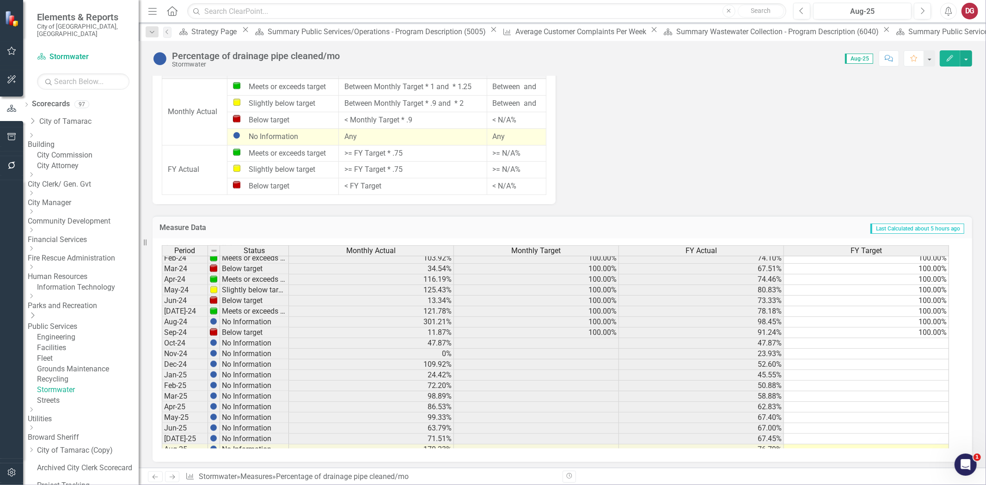
scroll to position [341, 0]
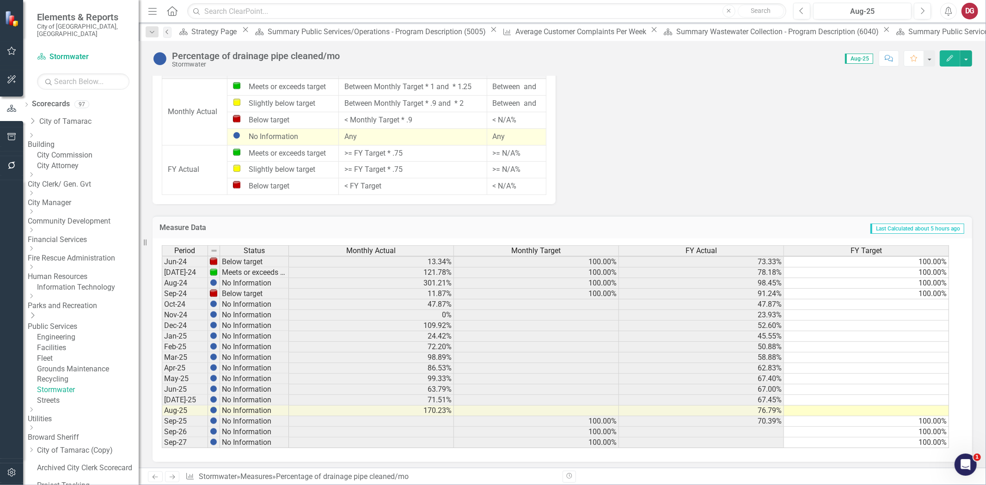
click at [168, 36] on link "Previous" at bounding box center [167, 32] width 8 height 11
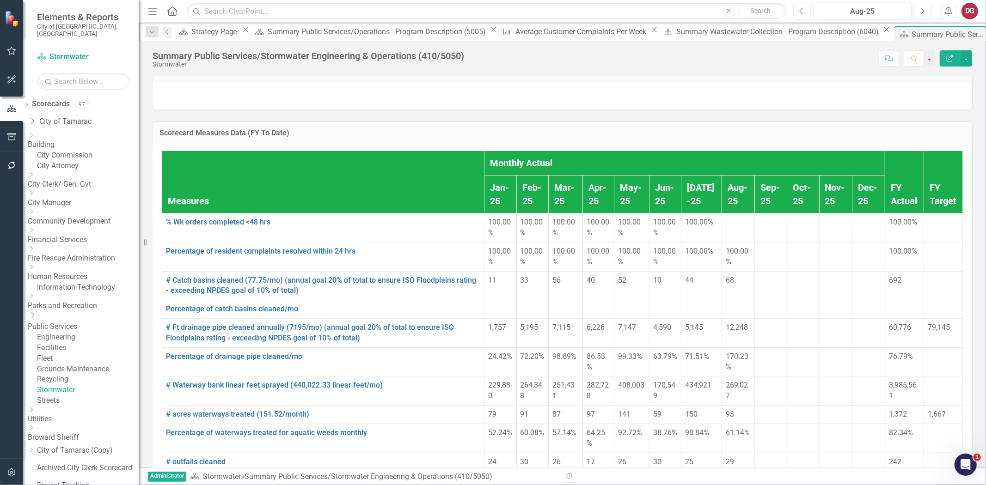
scroll to position [160, 0]
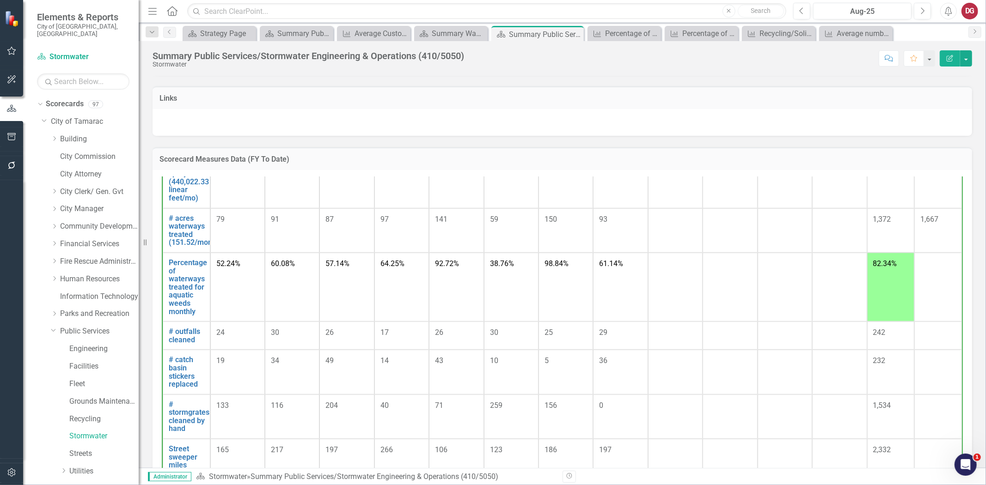
scroll to position [205, 0]
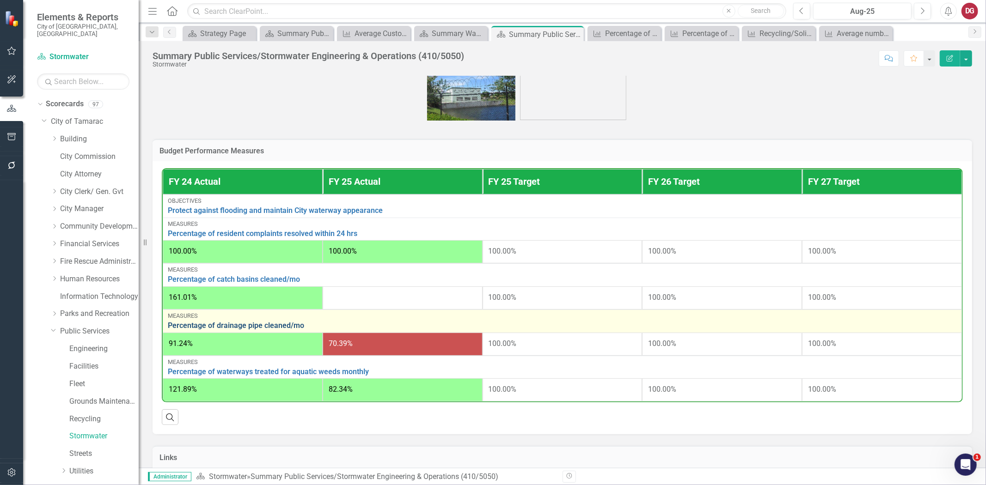
click at [258, 330] on link "Percentage of drainage pipe cleaned/mo" at bounding box center [562, 326] width 789 height 8
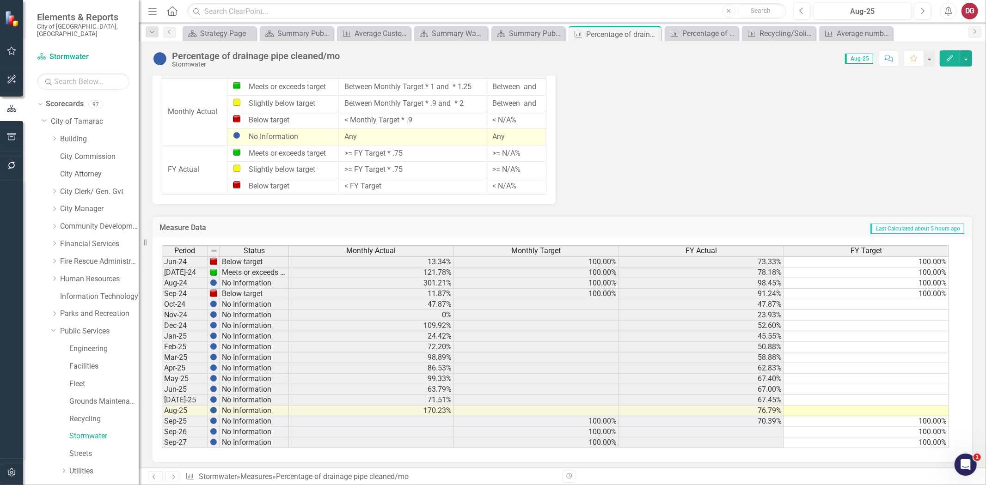
scroll to position [687, 0]
click at [529, 34] on div "Summary Public Services/Stormwater Engineering & Operations (410/5050)" at bounding box center [530, 34] width 42 height 12
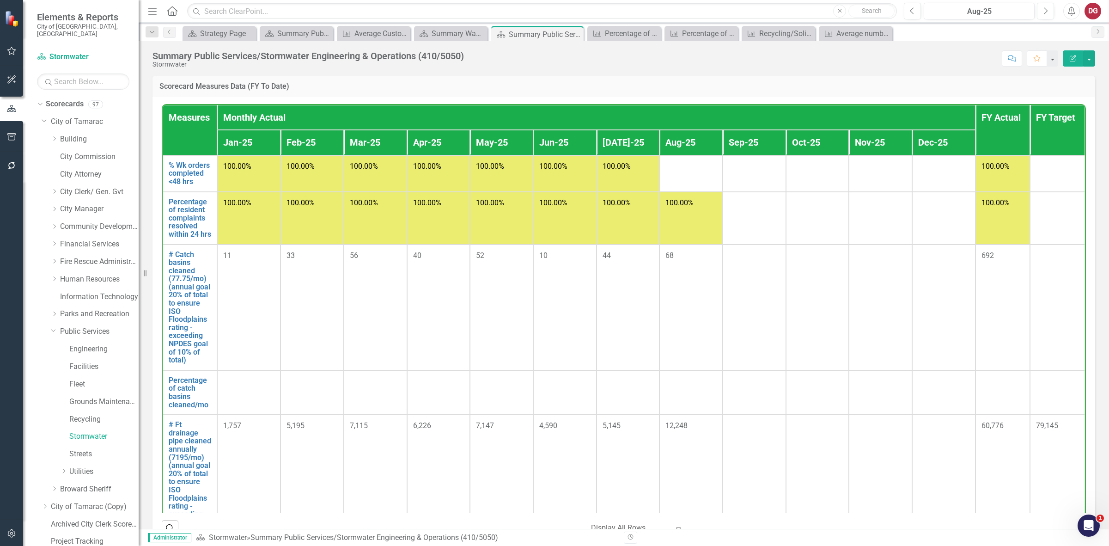
scroll to position [645, 0]
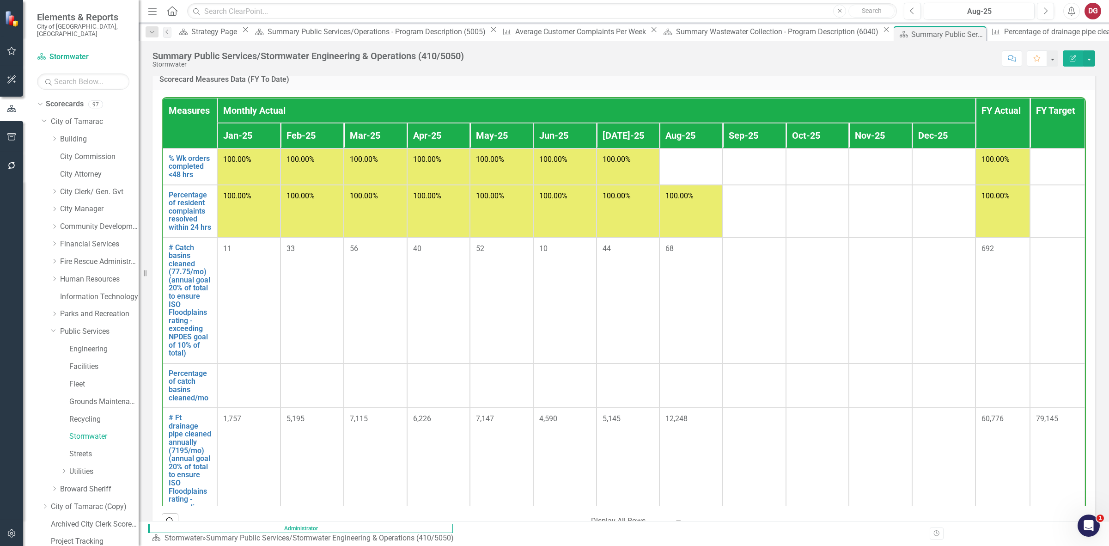
drag, startPoint x: 971, startPoint y: 0, endPoint x: 849, endPoint y: 98, distance: 156.4
click at [849, 98] on div "Measures Monthly Actual FY Actual FY Target Jan-25 Feb-25 Mar-25 Apr-25 May-25 …" at bounding box center [623, 314] width 943 height 448
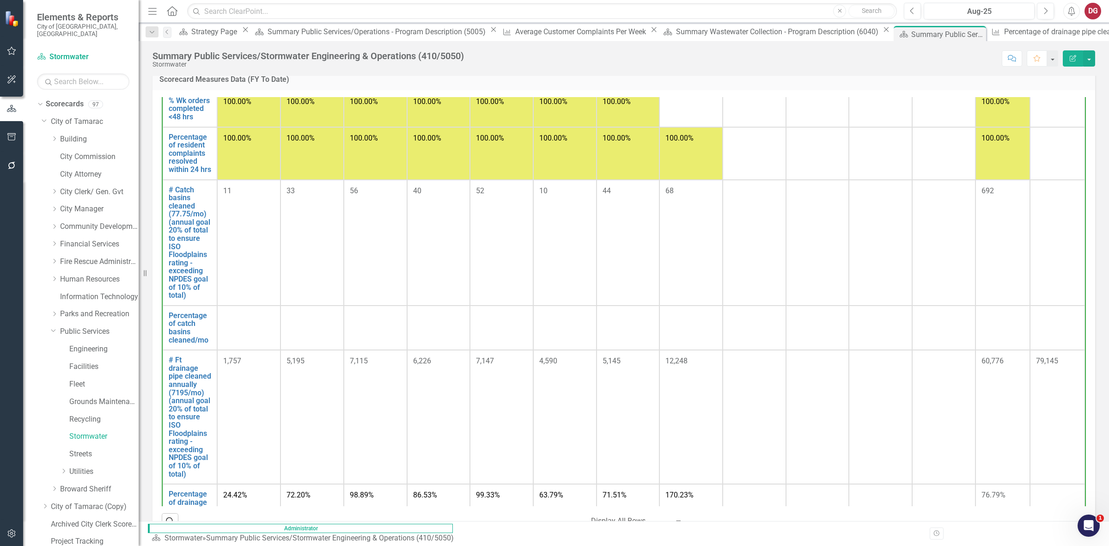
scroll to position [0, 0]
